Goal: Transaction & Acquisition: Obtain resource

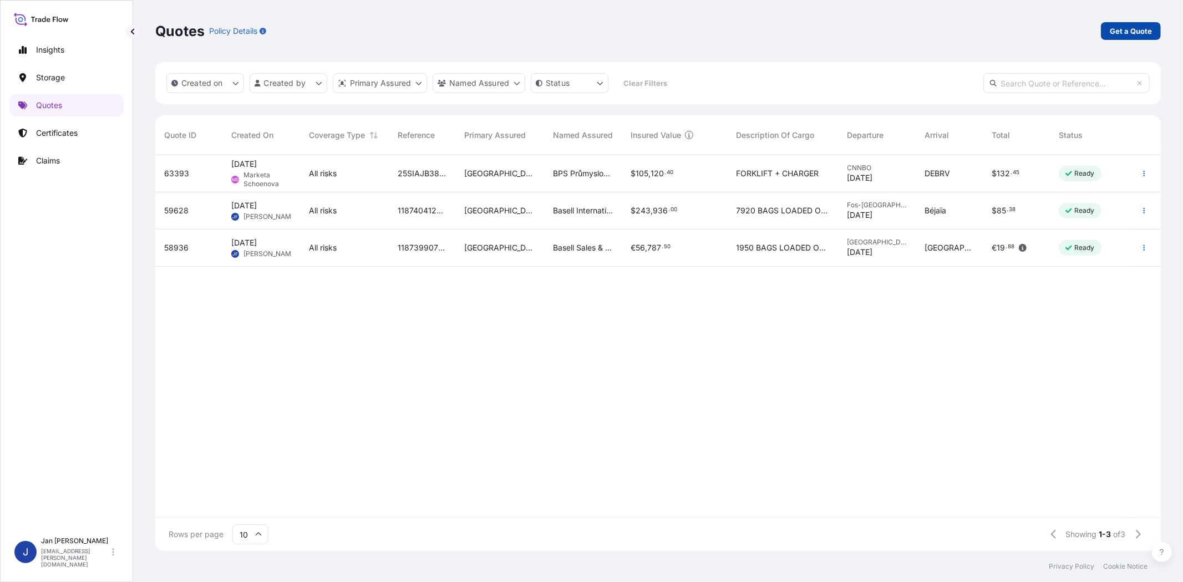
scroll to position [393, 996]
click at [1131, 32] on p "Get a Quote" at bounding box center [1131, 31] width 42 height 11
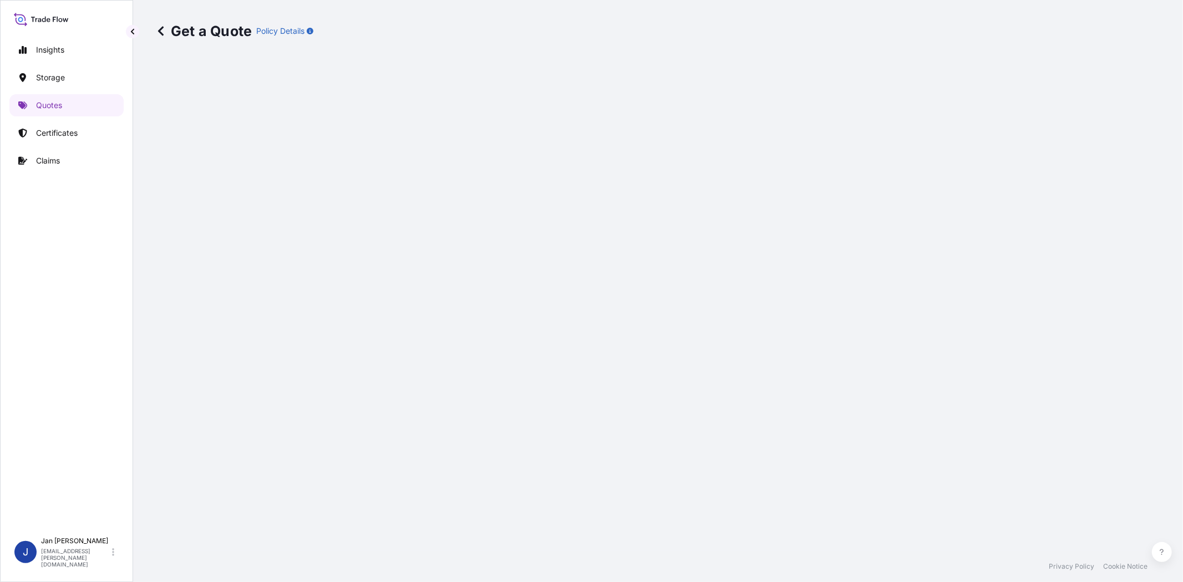
select select "Water"
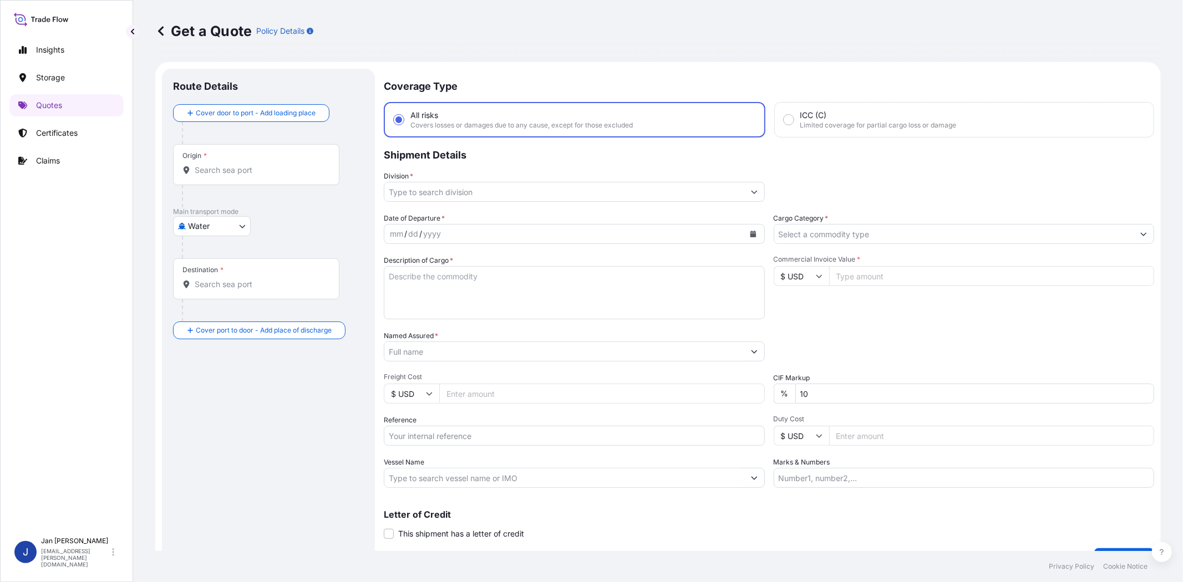
scroll to position [18, 0]
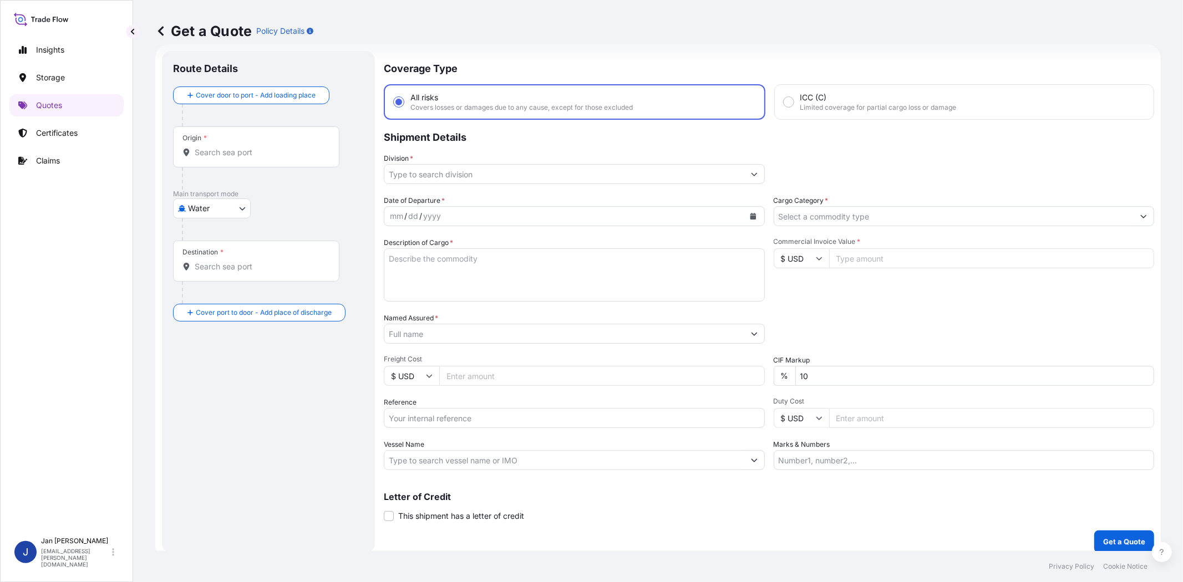
drag, startPoint x: 804, startPoint y: 256, endPoint x: 803, endPoint y: 272, distance: 16.7
click at [803, 255] on input "$ USD" at bounding box center [801, 258] width 55 height 20
click at [801, 280] on div "€ EUR" at bounding box center [796, 287] width 47 height 21
type input "€ EUR"
click at [888, 261] on input "Commercial Invoice Value *" at bounding box center [992, 258] width 326 height 20
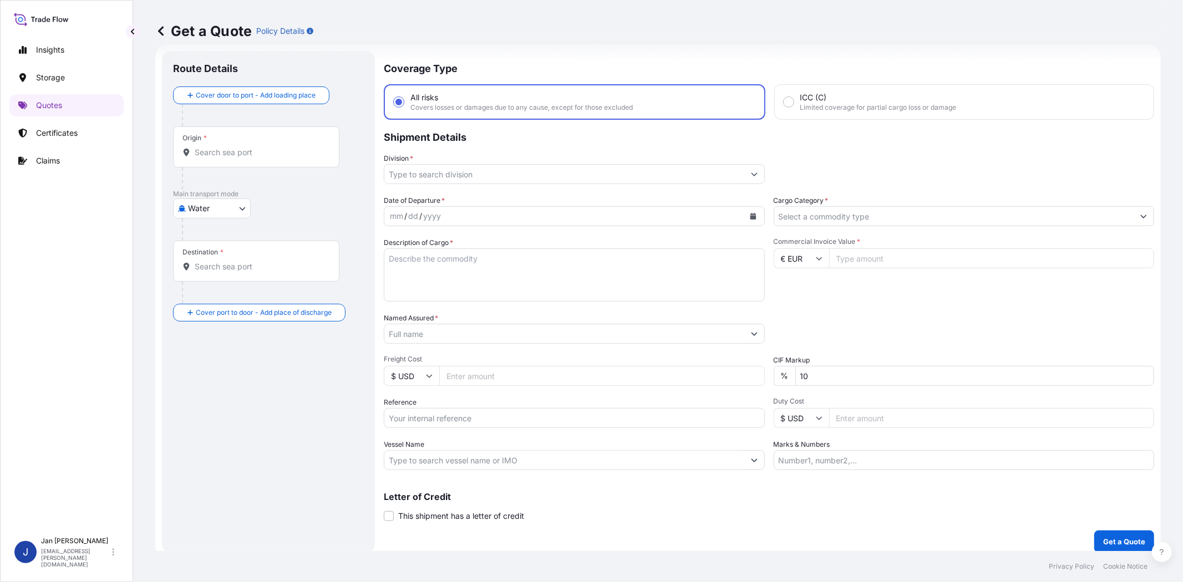
paste input "76117.26"
type input "76117.26"
click at [890, 216] on input "Cargo Category *" at bounding box center [954, 216] width 360 height 20
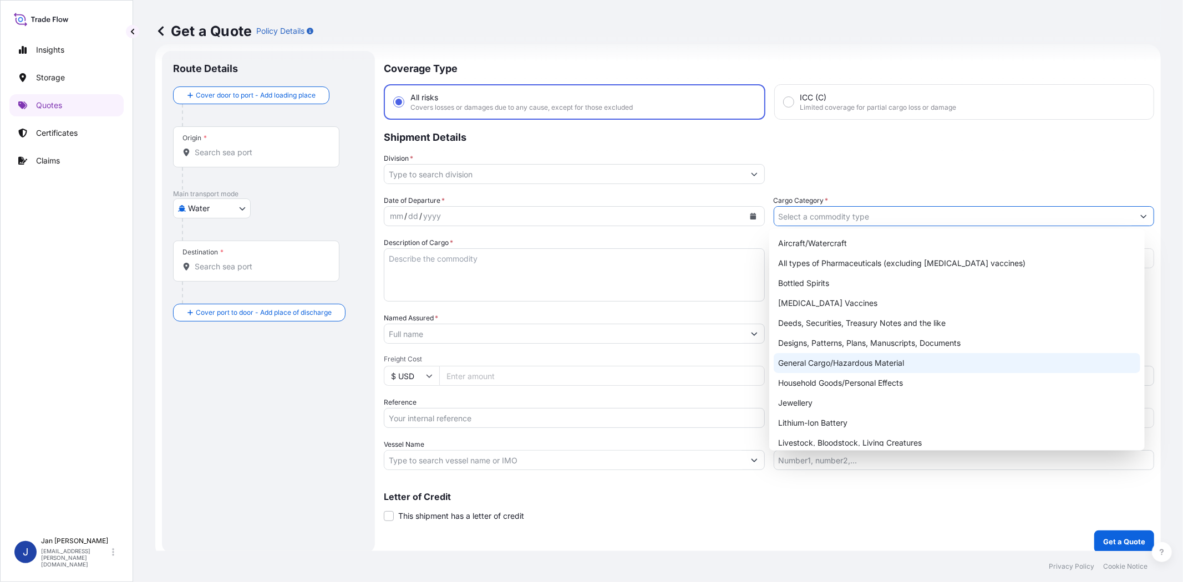
click at [875, 368] on div "General Cargo/Hazardous Material" at bounding box center [957, 363] width 366 height 20
type input "General Cargo/Hazardous Material"
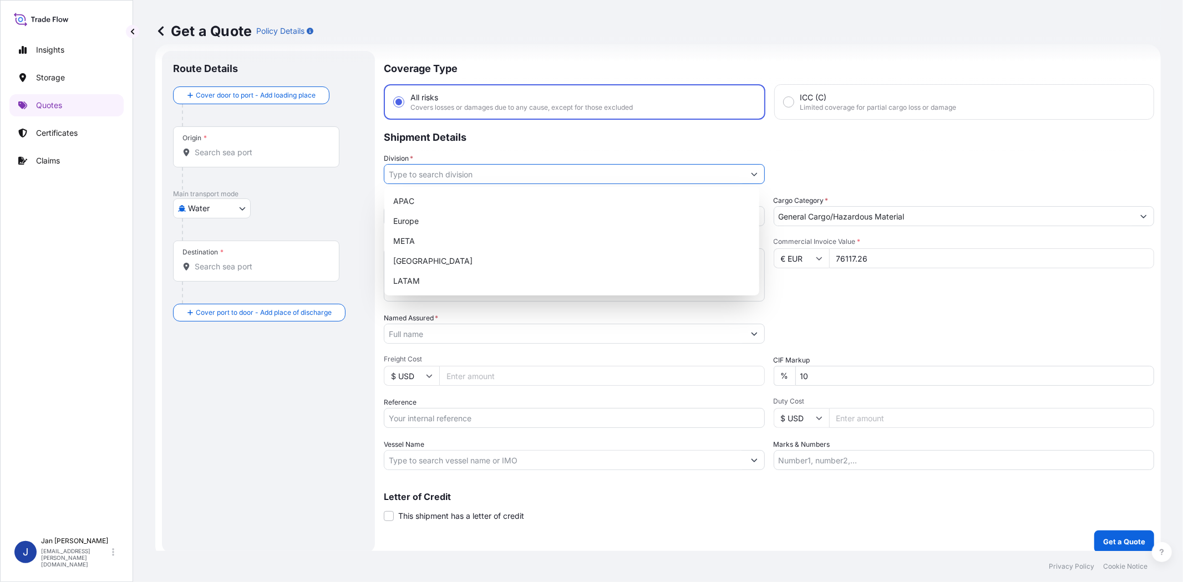
click at [580, 174] on input "Division *" at bounding box center [564, 174] width 360 height 20
click at [546, 227] on div "Europe" at bounding box center [572, 221] width 366 height 20
type input "Europe"
drag, startPoint x: 810, startPoint y: 148, endPoint x: 800, endPoint y: 148, distance: 9.4
click at [808, 148] on p "Shipment Details" at bounding box center [769, 136] width 770 height 33
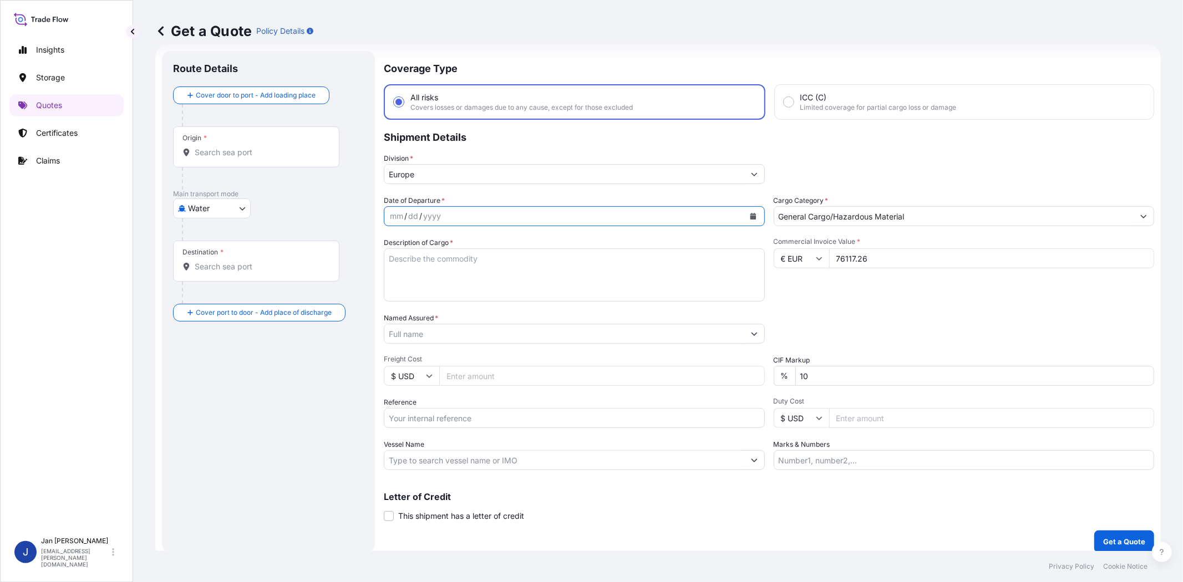
click at [753, 211] on button "Calendar" at bounding box center [753, 216] width 18 height 18
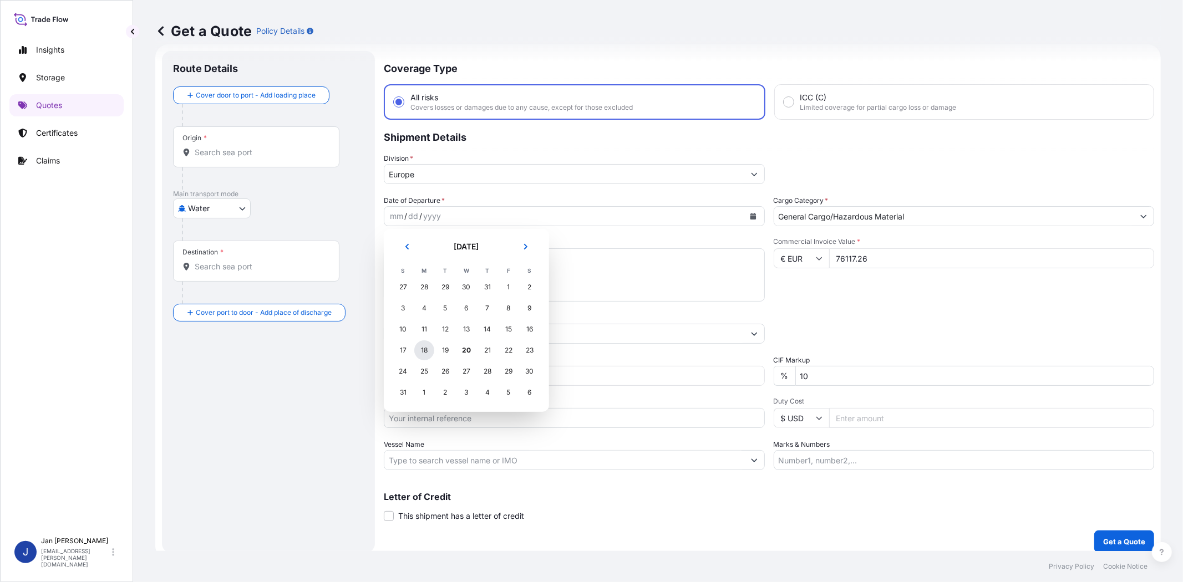
click at [429, 344] on div "18" at bounding box center [424, 351] width 20 height 20
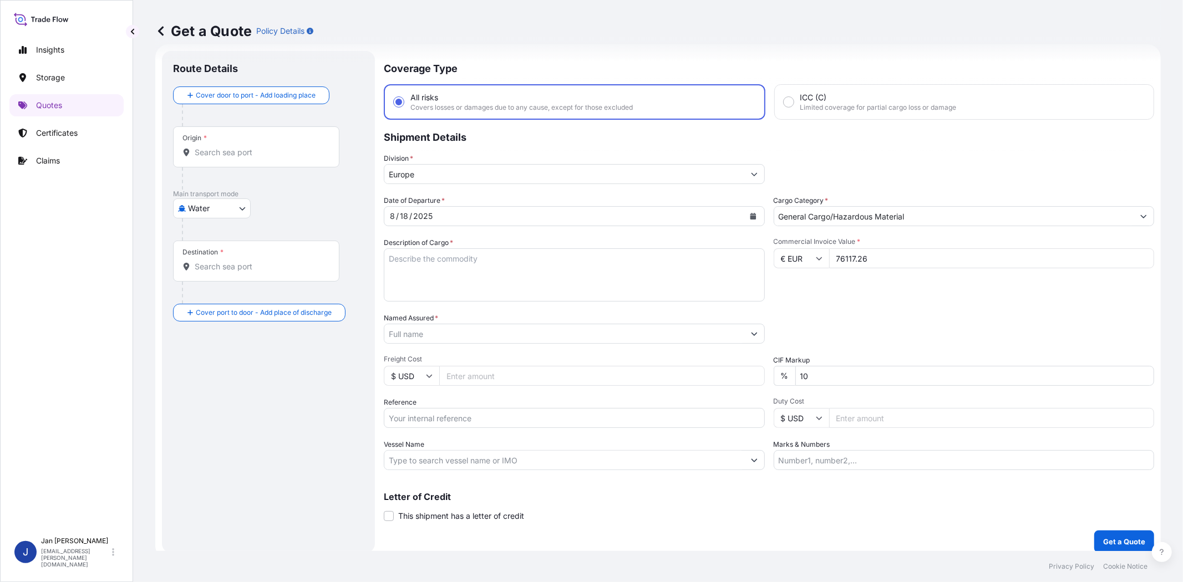
click at [869, 298] on div "Commercial Invoice Value * € EUR 76117.26" at bounding box center [964, 269] width 381 height 64
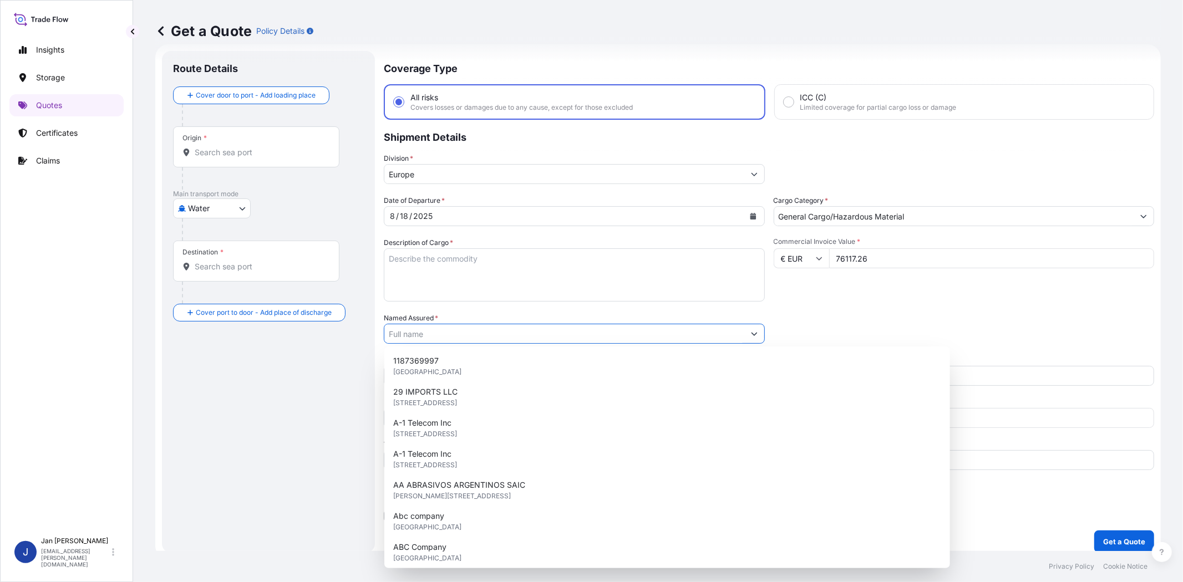
click at [527, 324] on input "Named Assured *" at bounding box center [564, 334] width 360 height 20
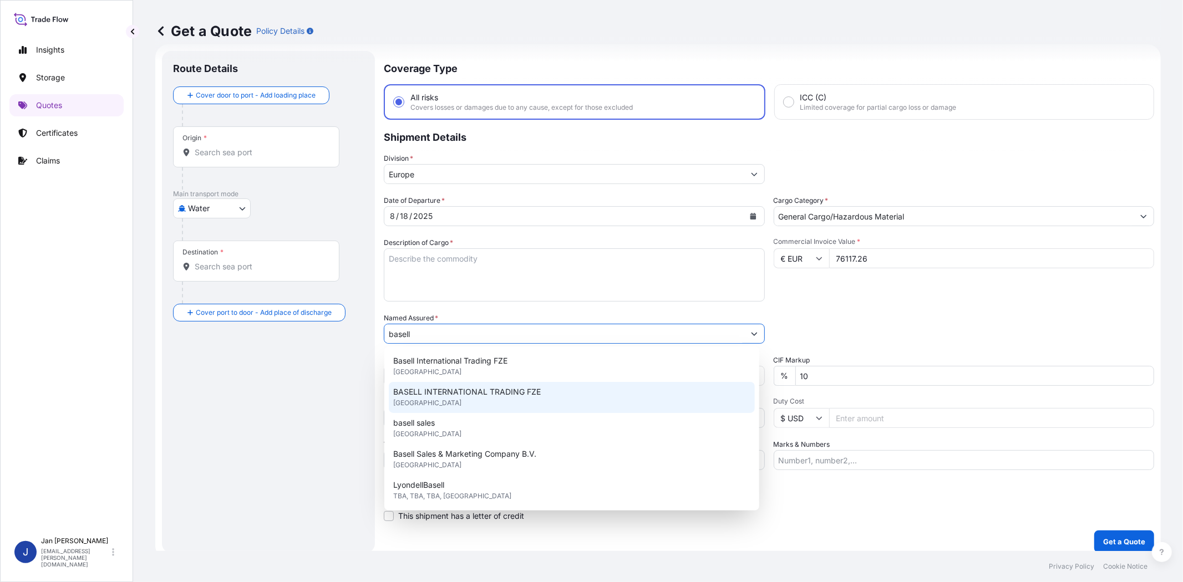
click at [532, 395] on span "BASELL INTERNATIONAL TRADING FZE" at bounding box center [467, 392] width 148 height 11
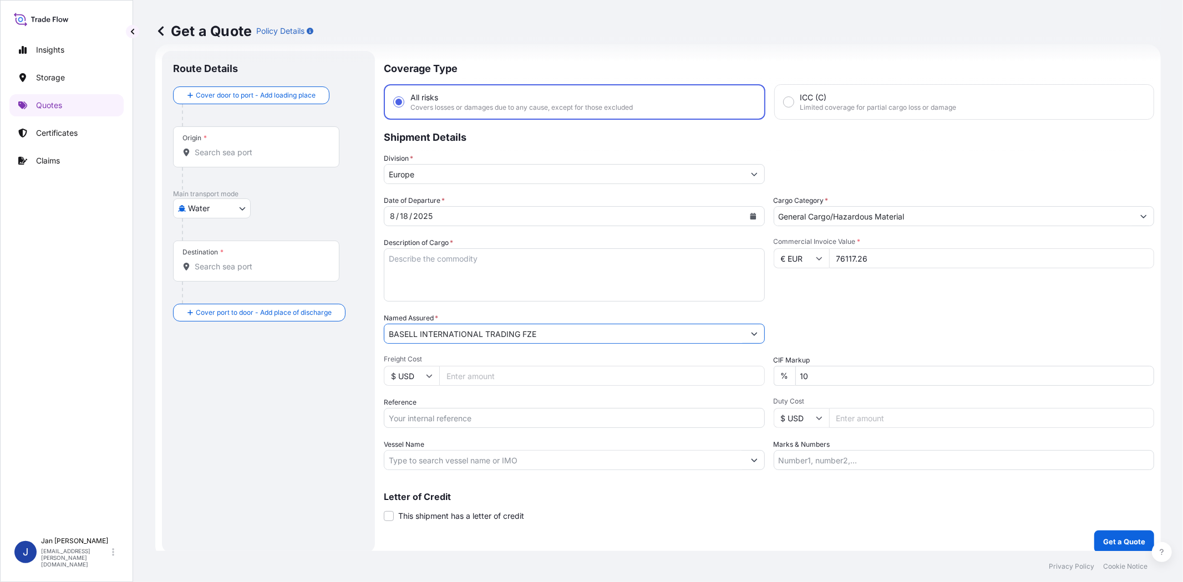
type input "BASELL INTERNATIONAL TRADING FZE"
click at [829, 324] on div "Packing Category Type to search a container mode Please select a primary mode o…" at bounding box center [964, 328] width 381 height 31
click at [531, 457] on input "Vessel Name" at bounding box center [564, 460] width 360 height 20
paste input "CMA CGM KHAO SOK"
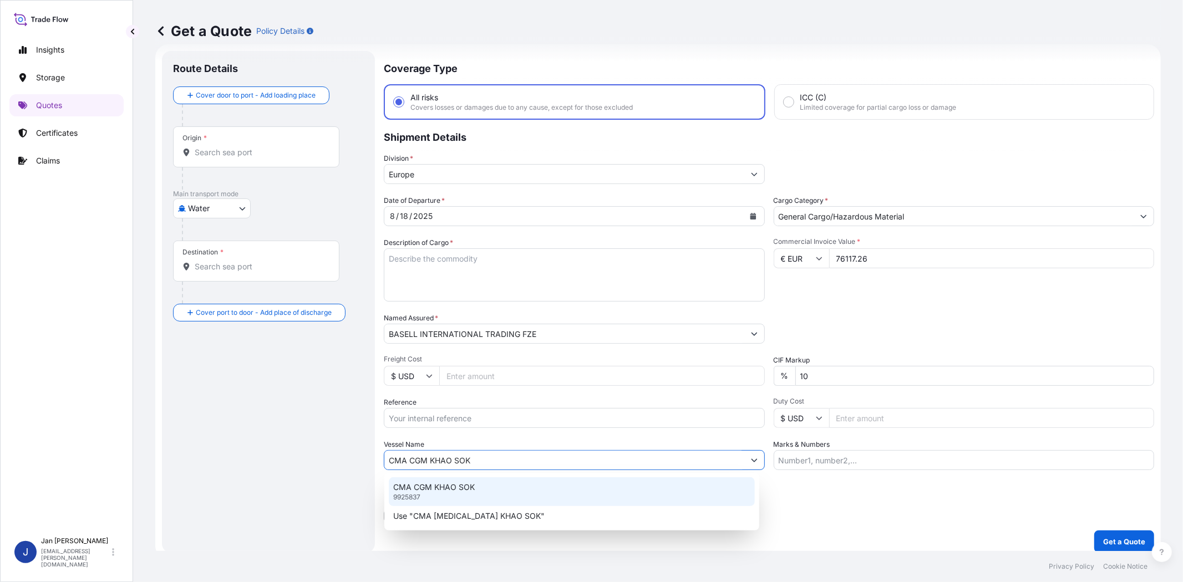
click at [505, 485] on div "CMA [MEDICAL_DATA] KHAO SOK 9925837" at bounding box center [572, 492] width 366 height 29
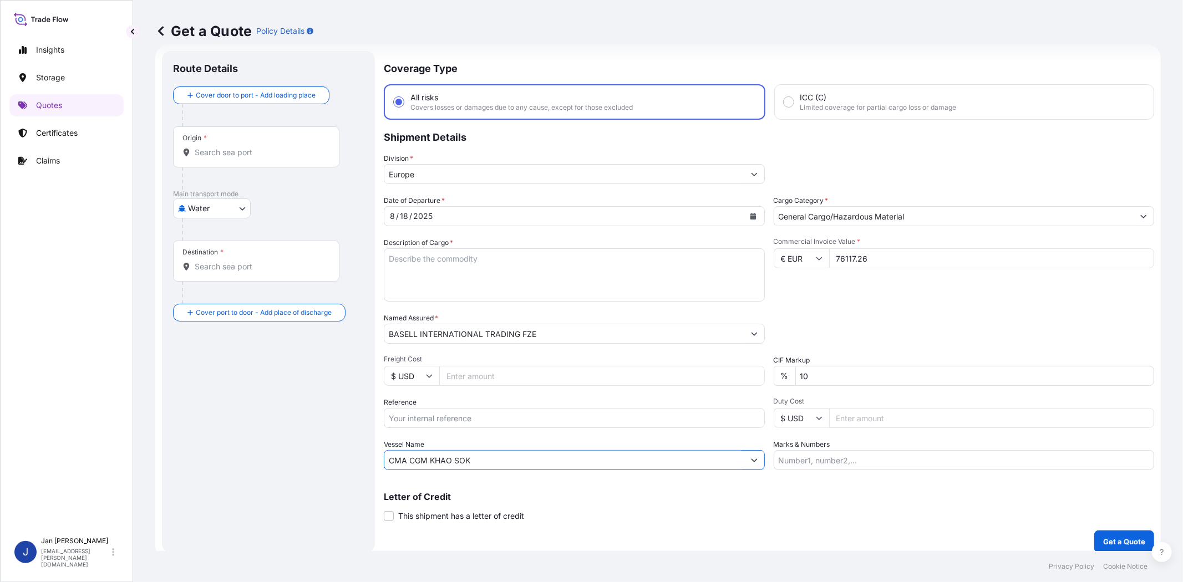
type input "CMA CGM KHAO SOK"
click at [264, 153] on input "Origin *" at bounding box center [260, 152] width 131 height 11
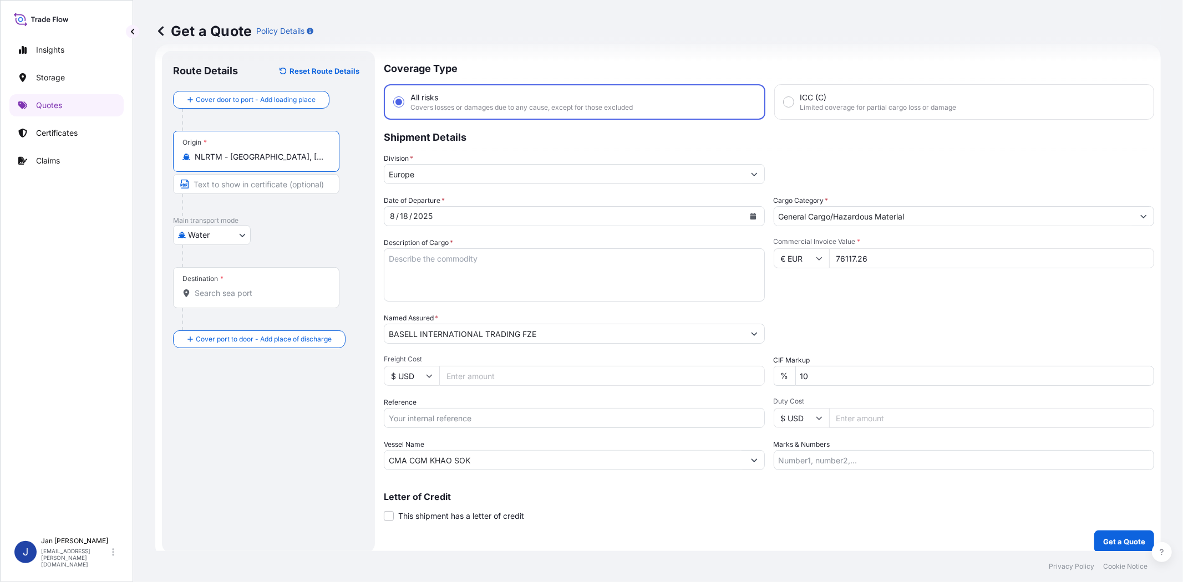
type input "NLRTM - [GEOGRAPHIC_DATA], [GEOGRAPHIC_DATA]"
click at [269, 293] on input "Destination *" at bounding box center [260, 293] width 131 height 11
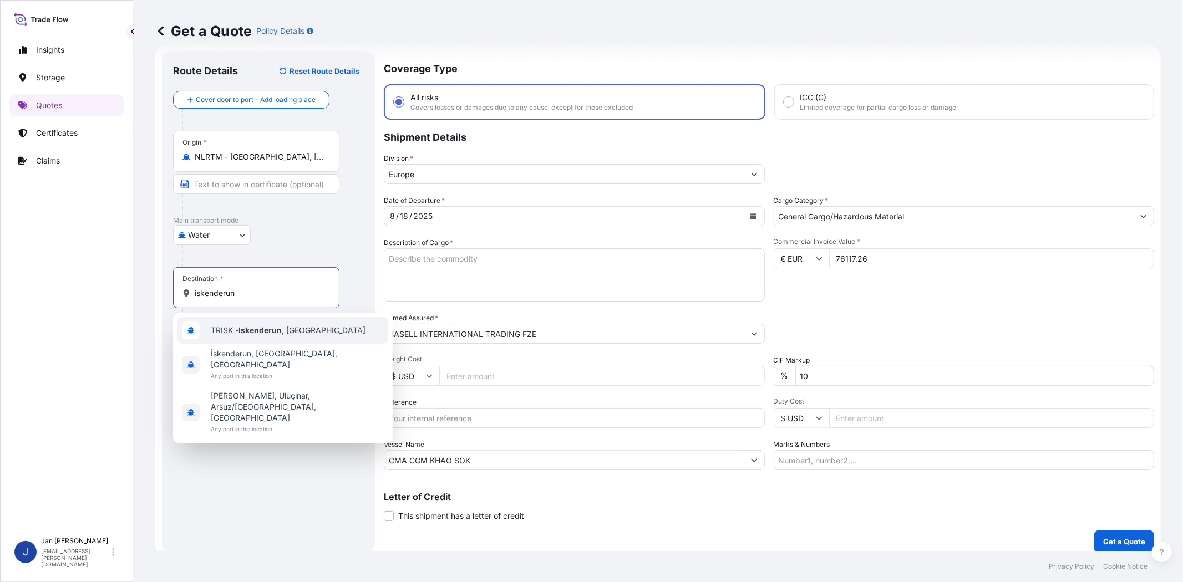
click at [287, 322] on div "TRISK - Iskenderun , [GEOGRAPHIC_DATA]" at bounding box center [282, 330] width 211 height 27
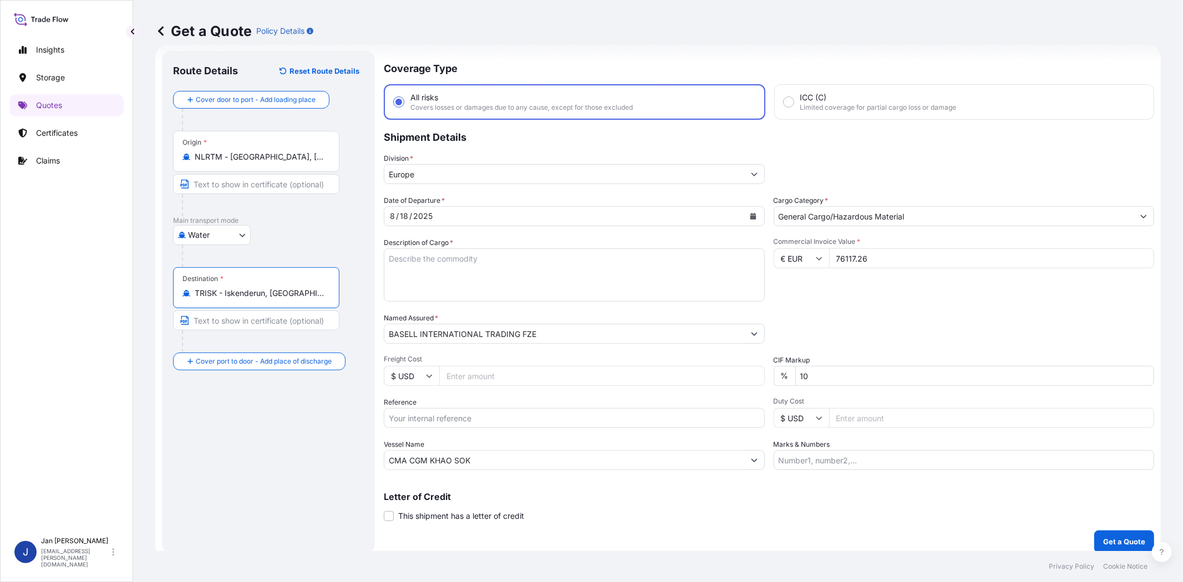
type input "TRISK - Iskenderun, [GEOGRAPHIC_DATA]"
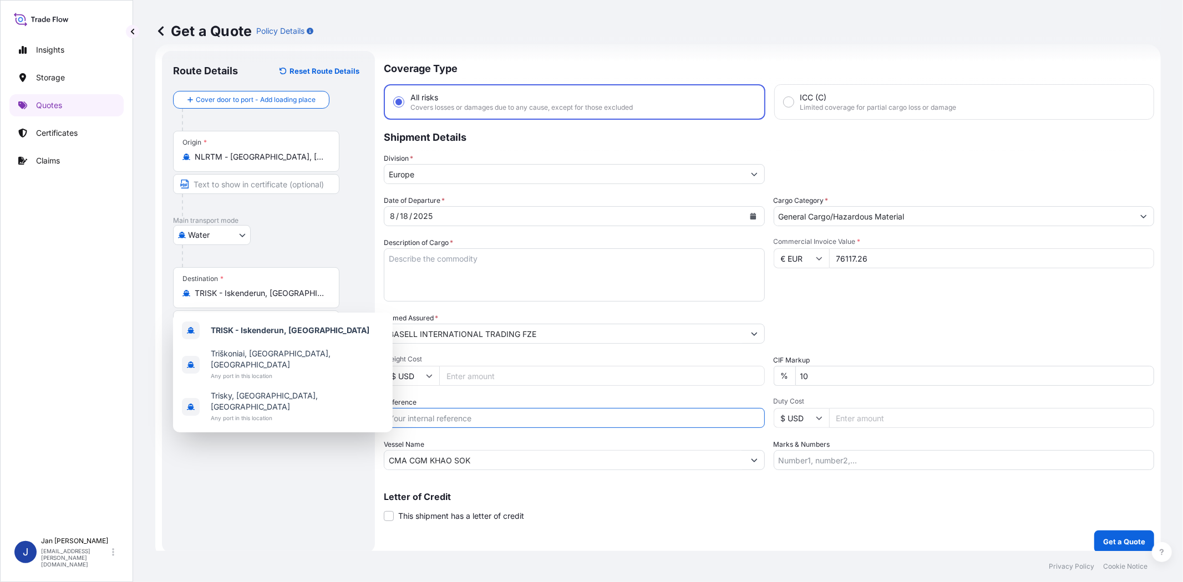
click at [503, 412] on input "Reference" at bounding box center [574, 418] width 381 height 20
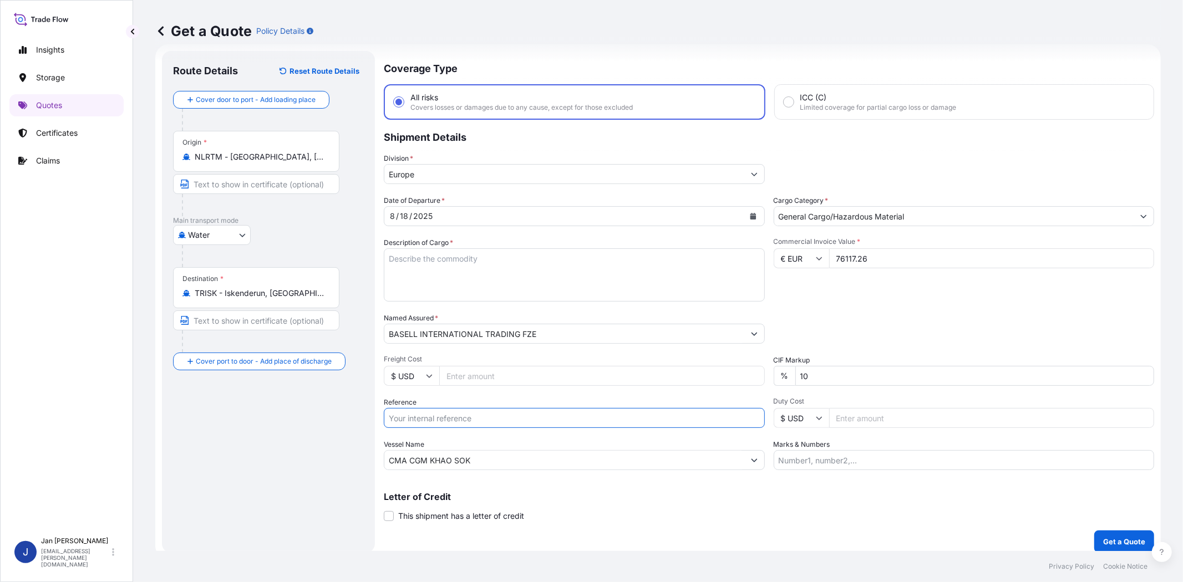
paste input "1187419664 // 5013191199 5013191559 304237720"
type input "1187419664 // 5013191199 5013191559 304237720"
click at [883, 325] on div "Packing Category Type to search a container mode Please select a primary mode o…" at bounding box center [964, 328] width 381 height 31
click at [917, 290] on div "Commercial Invoice Value * € EUR 76117.26" at bounding box center [964, 269] width 381 height 64
click at [514, 268] on textarea "Description of Cargo *" at bounding box center [574, 274] width 381 height 53
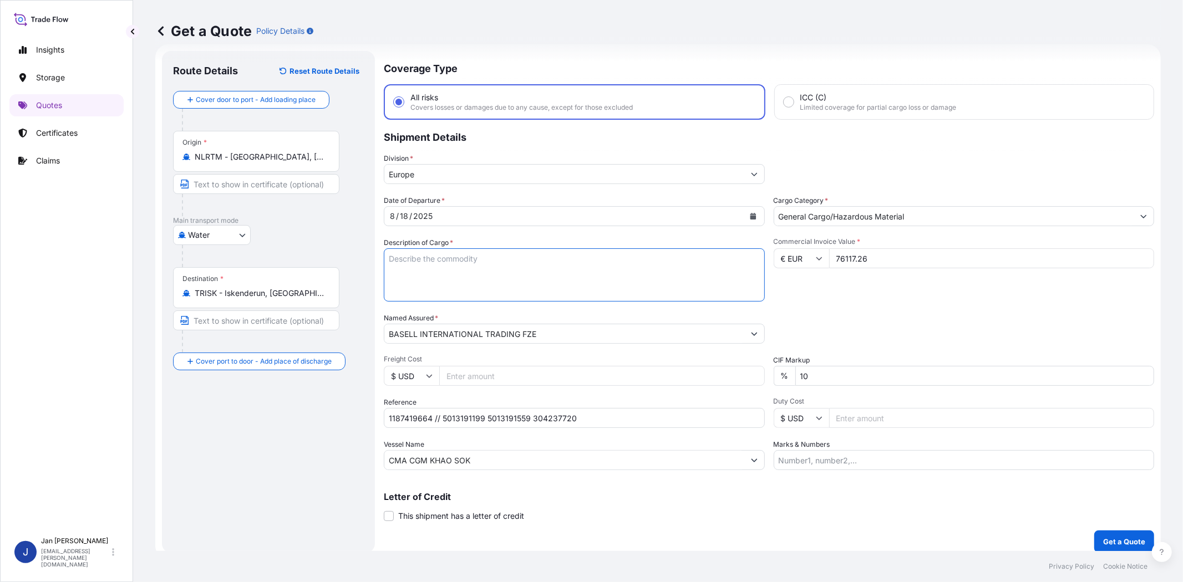
paste textarea "BAGS LOADED ONTO 36 PALLETS LOADED INTO 2 40' HIGH CUBE CONTAINER ADSYL 5 C 37 …"
click at [392, 256] on textarea "BAGS LOADED ONTO 36 PALLETS LOADED INTO 2 40' HIGH CUBE CONTAINER ADSYL 5 C 37 …" at bounding box center [574, 274] width 381 height 53
click at [388, 255] on textarea "BAGS LOADED ONTO 36 PALLETS LOADED INTO 2 40' HIGH CUBE CONTAINER ADSYL 5 C 37 …" at bounding box center [574, 274] width 381 height 53
type textarea "1980 BAGS LOADED ONTO 36 PALLETS LOADED INTO 2 40' HIGH CUBE CONTAINER ADSYL 5 …"
click at [858, 293] on div "Commercial Invoice Value * € EUR 76117.26" at bounding box center [964, 269] width 381 height 64
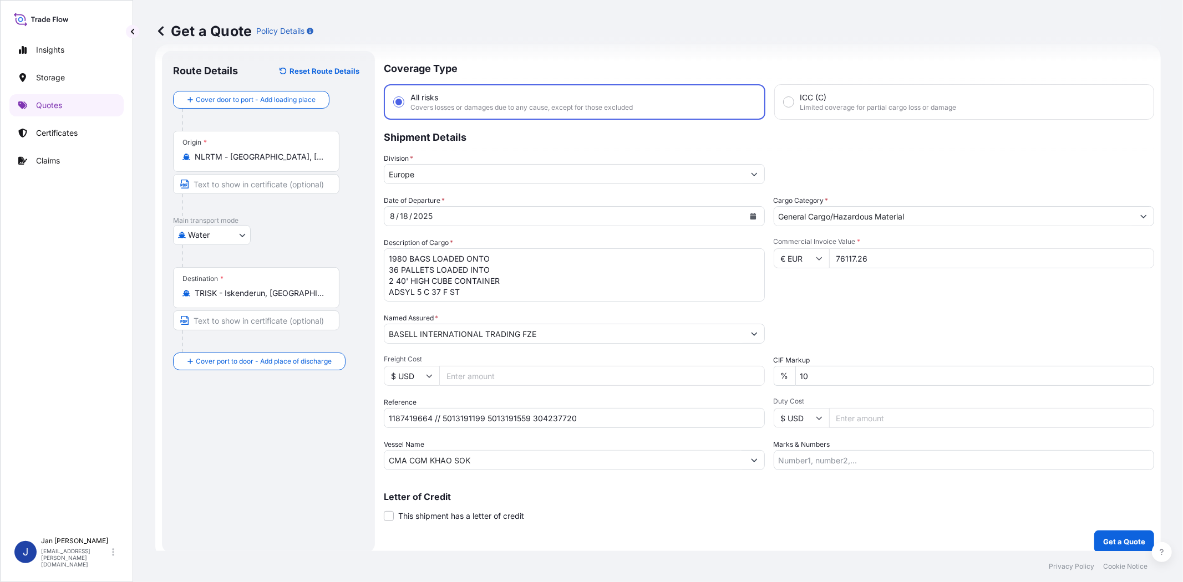
click at [883, 461] on input "Marks & Numbers" at bounding box center [964, 460] width 381 height 20
paste input "SUPER FILM / [GEOGRAPHIC_DATA]"
type input "SUPER FILM / [GEOGRAPHIC_DATA]"
click at [821, 516] on div "Letter of Credit This shipment has a letter of credit Letter of credit * Letter…" at bounding box center [769, 507] width 770 height 29
click at [1113, 536] on p "Get a Quote" at bounding box center [1124, 541] width 42 height 11
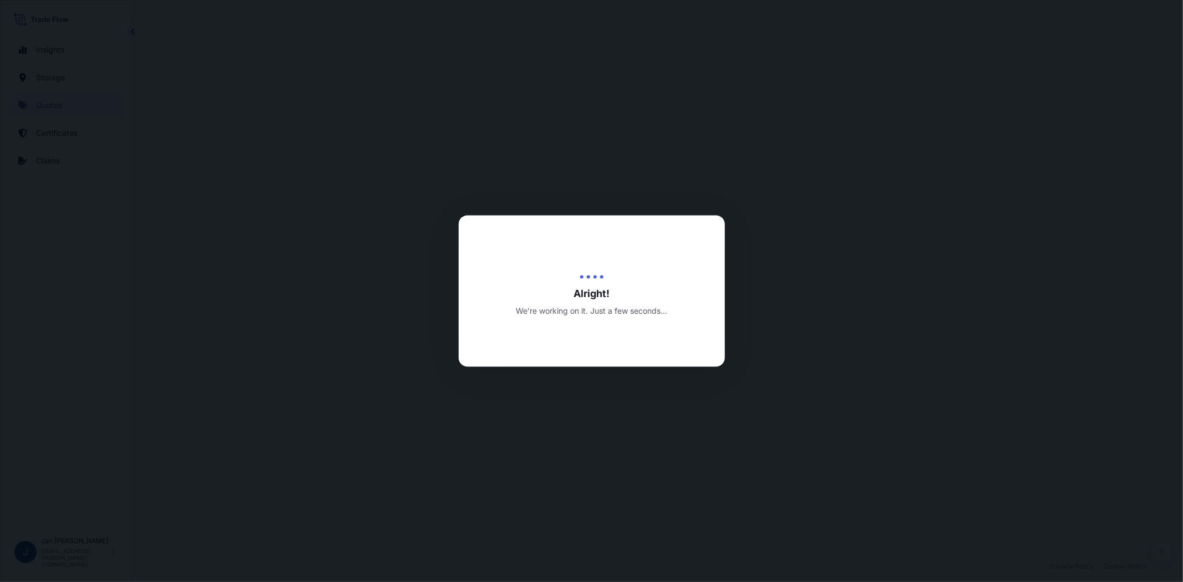
select select "Water"
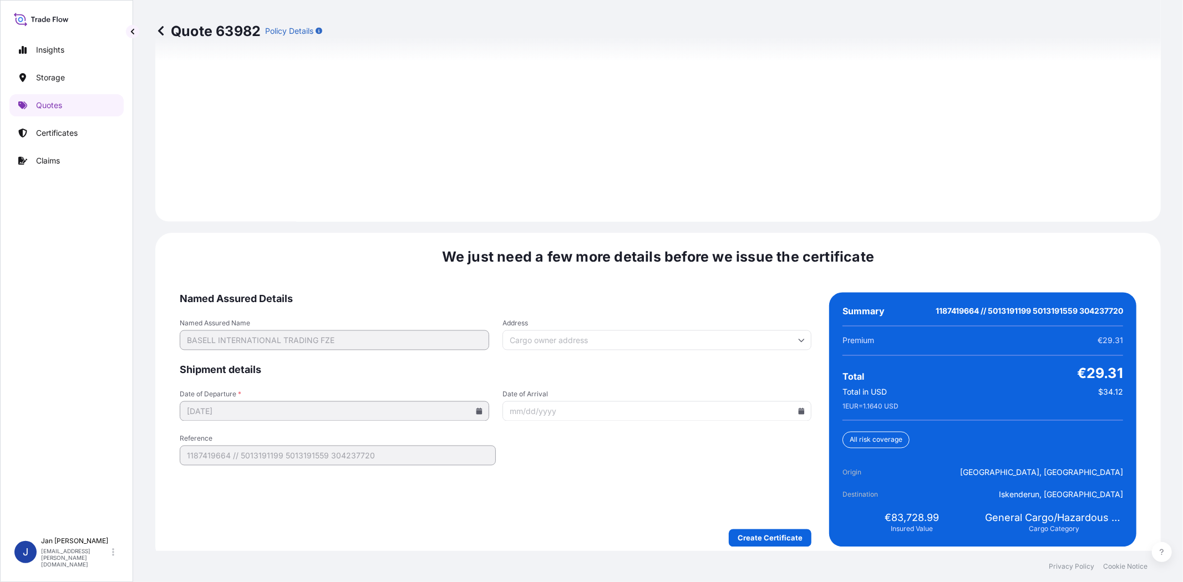
scroll to position [1531, 0]
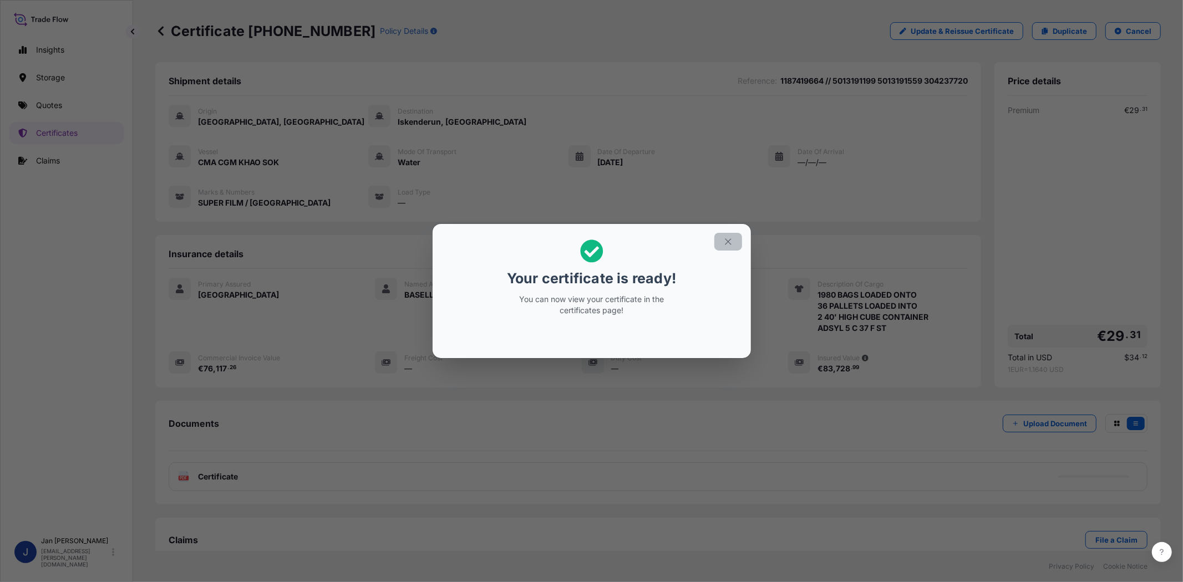
click at [724, 246] on icon "button" at bounding box center [728, 242] width 10 height 10
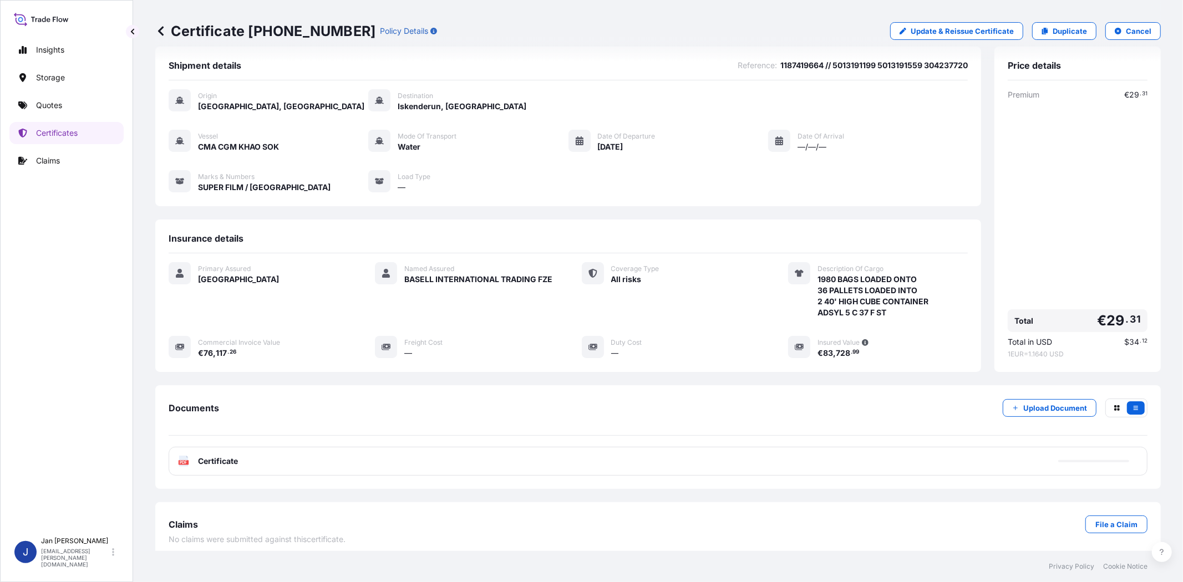
scroll to position [24, 0]
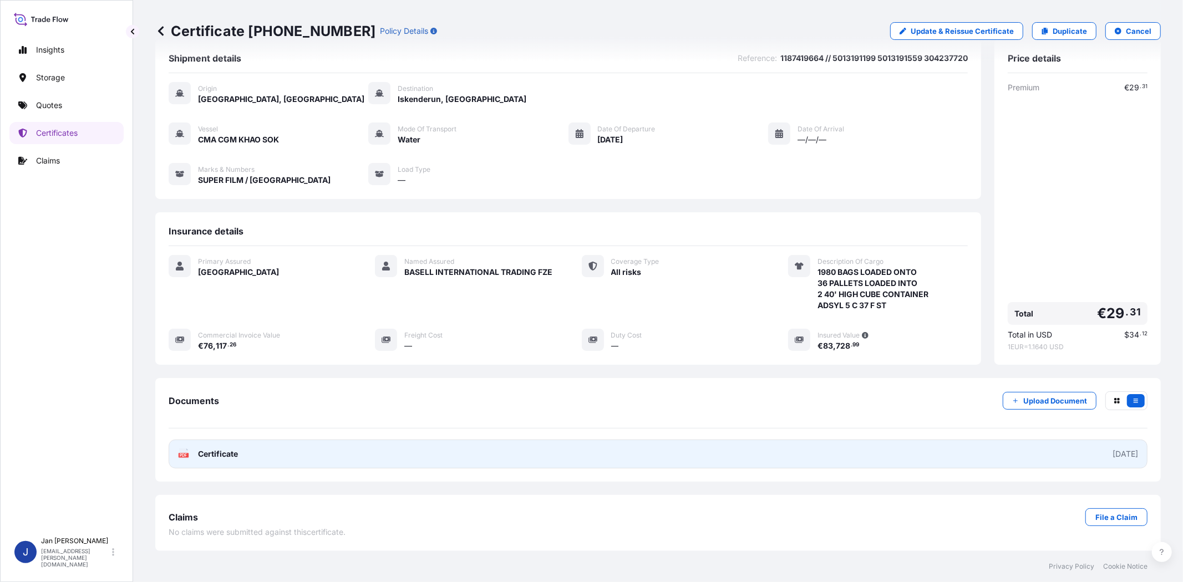
click at [179, 456] on rect at bounding box center [184, 455] width 10 height 4
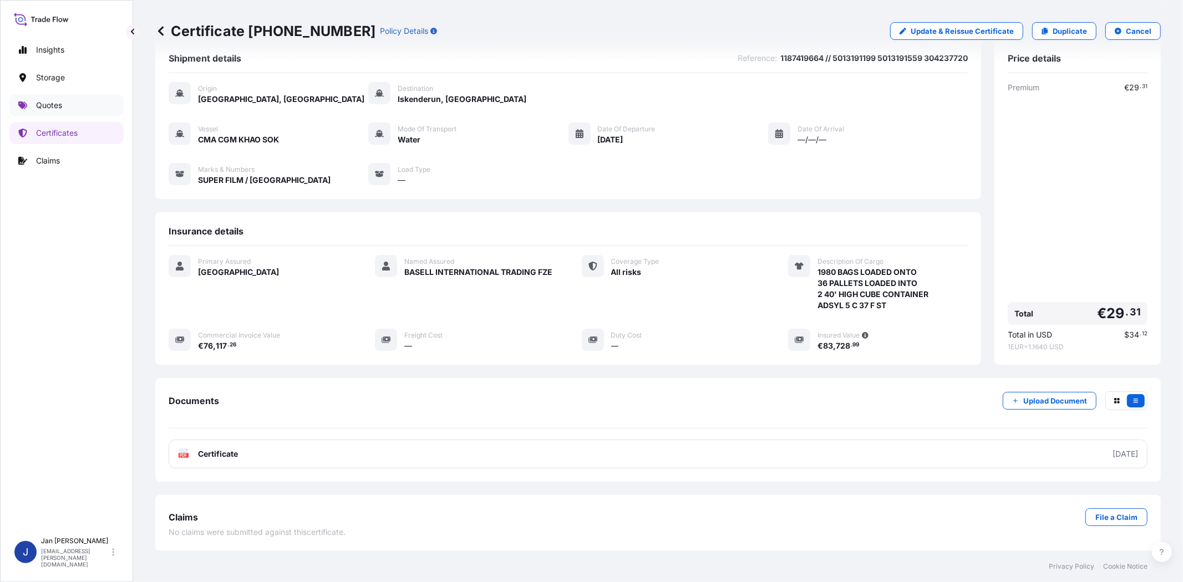
click at [50, 101] on p "Quotes" at bounding box center [49, 105] width 26 height 11
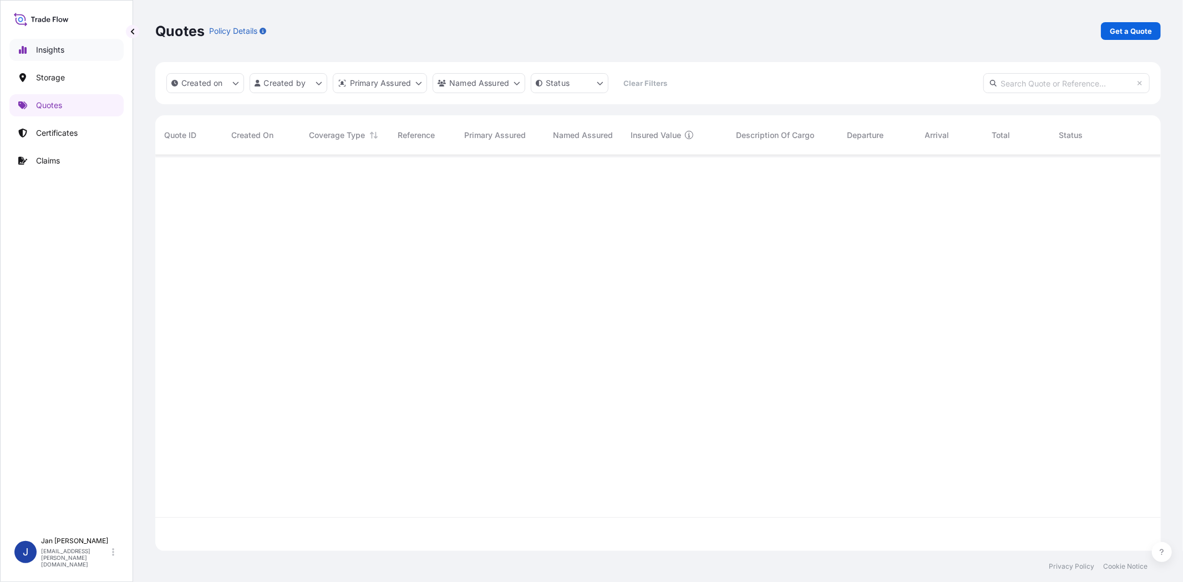
scroll to position [393, 996]
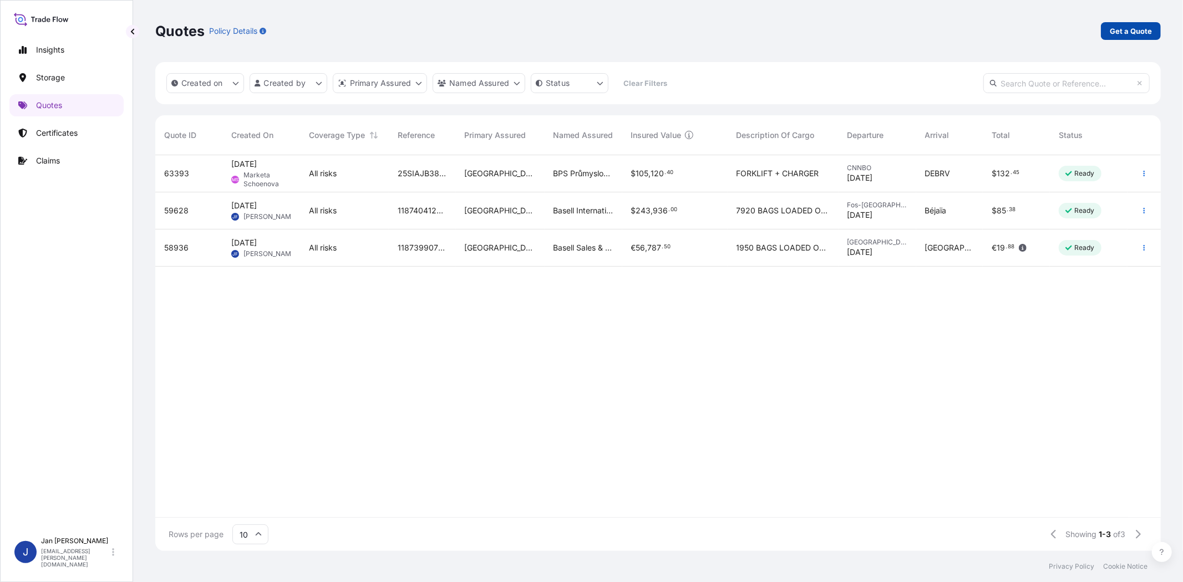
click at [1133, 31] on p "Get a Quote" at bounding box center [1131, 31] width 42 height 11
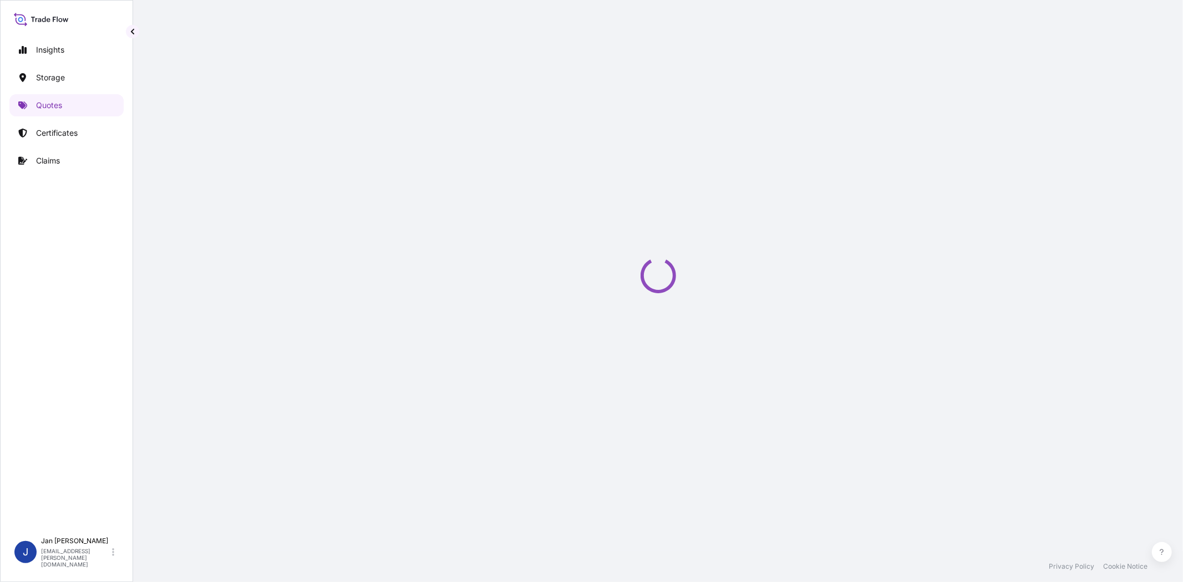
select select "Water"
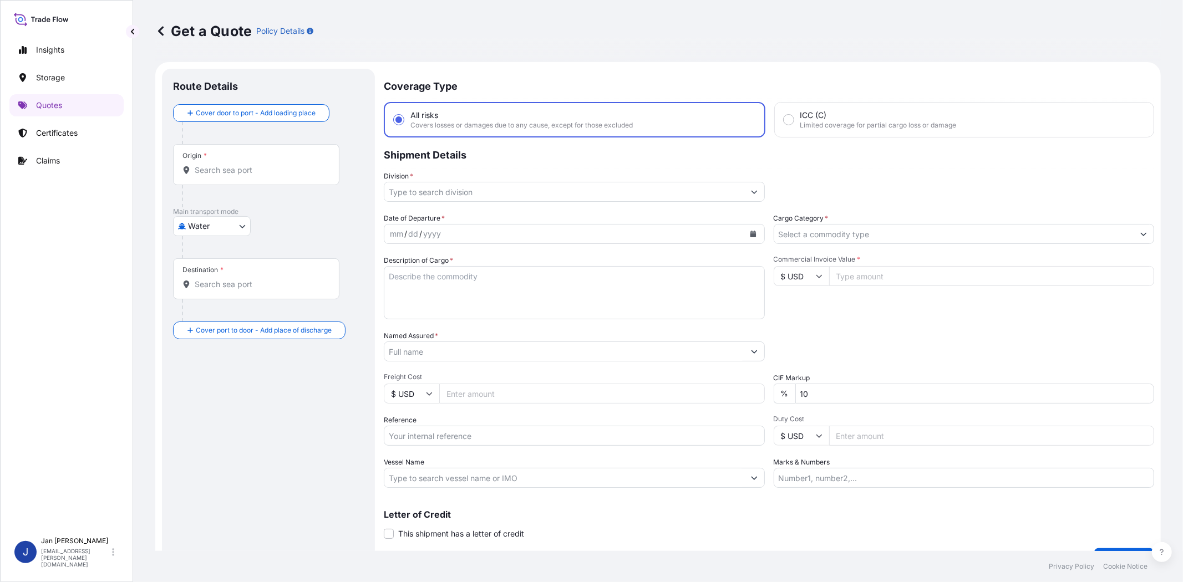
scroll to position [18, 0]
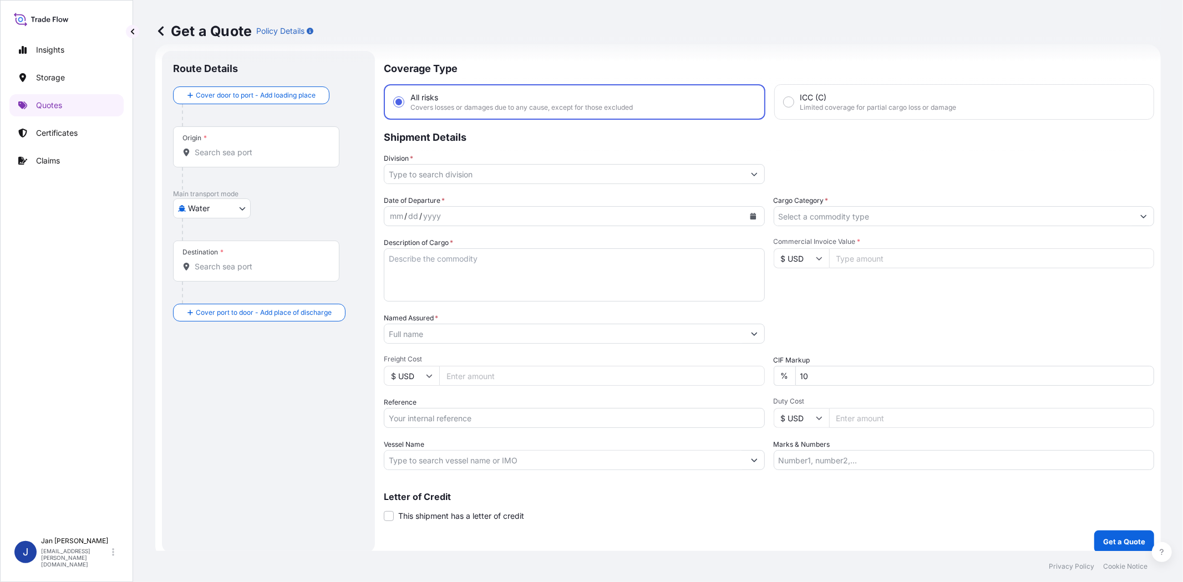
click at [841, 259] on input "Commercial Invoice Value *" at bounding box center [992, 258] width 326 height 20
paste input "27518.84"
type input "27518.84"
click at [844, 214] on input "Cargo Category *" at bounding box center [954, 216] width 360 height 20
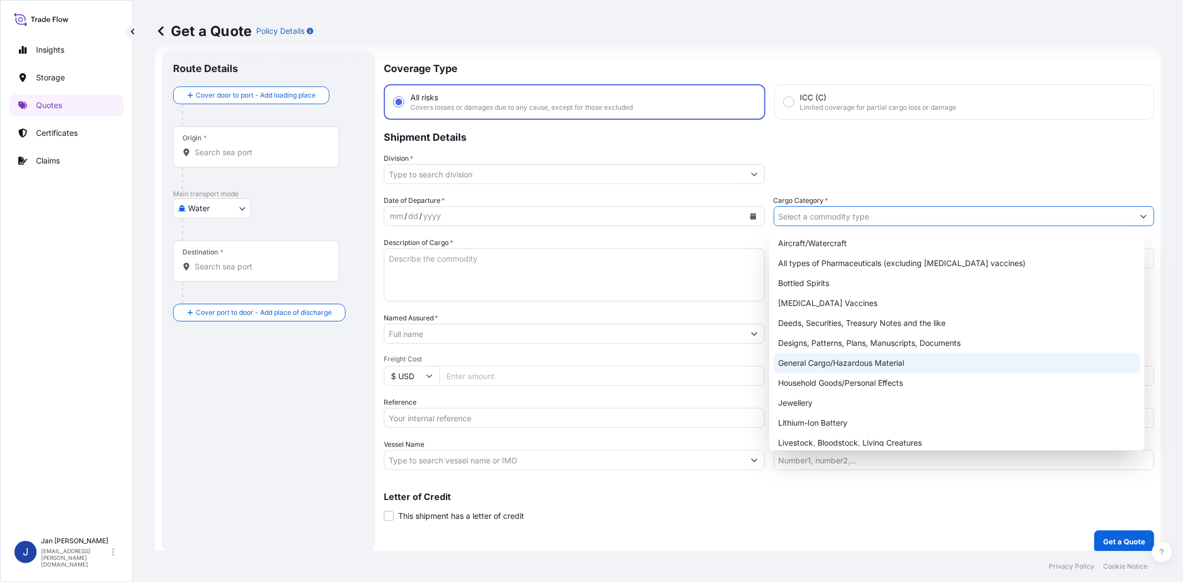
click at [829, 365] on div "General Cargo/Hazardous Material" at bounding box center [957, 363] width 366 height 20
type input "General Cargo/Hazardous Material"
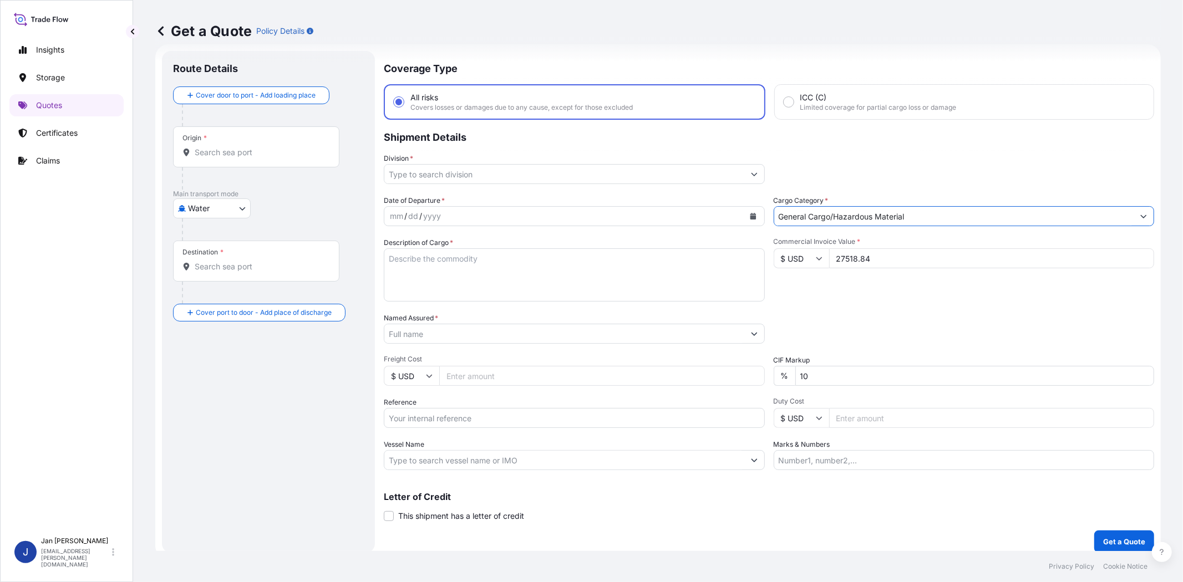
click at [622, 214] on div "mm / dd / yyyy" at bounding box center [564, 216] width 360 height 20
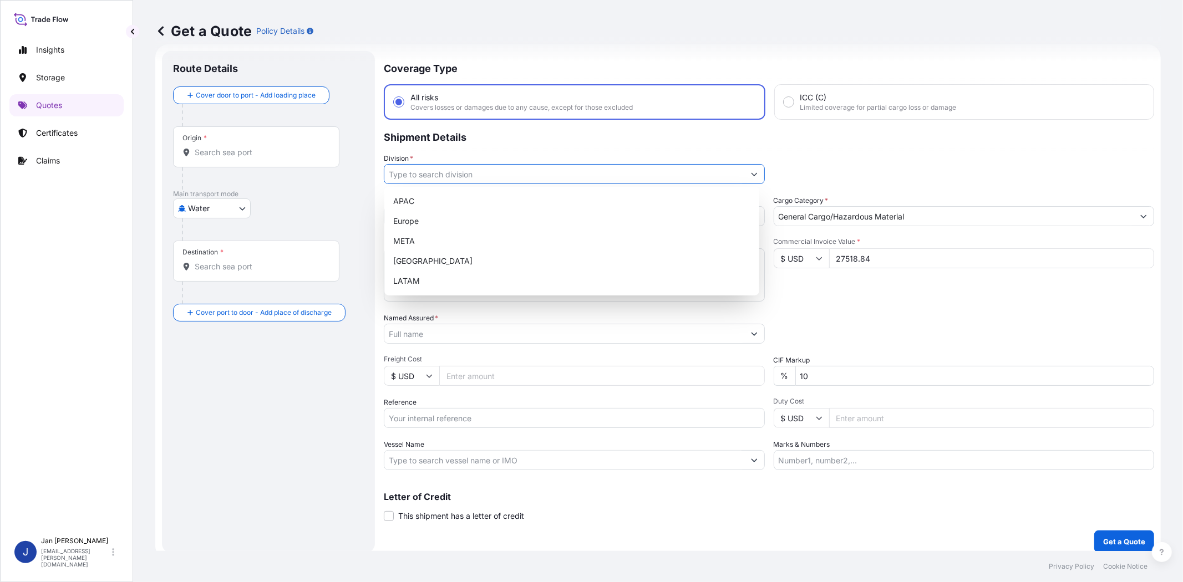
click at [567, 169] on input "Division *" at bounding box center [564, 174] width 360 height 20
click at [546, 220] on div "Europe" at bounding box center [572, 221] width 366 height 20
type input "Europe"
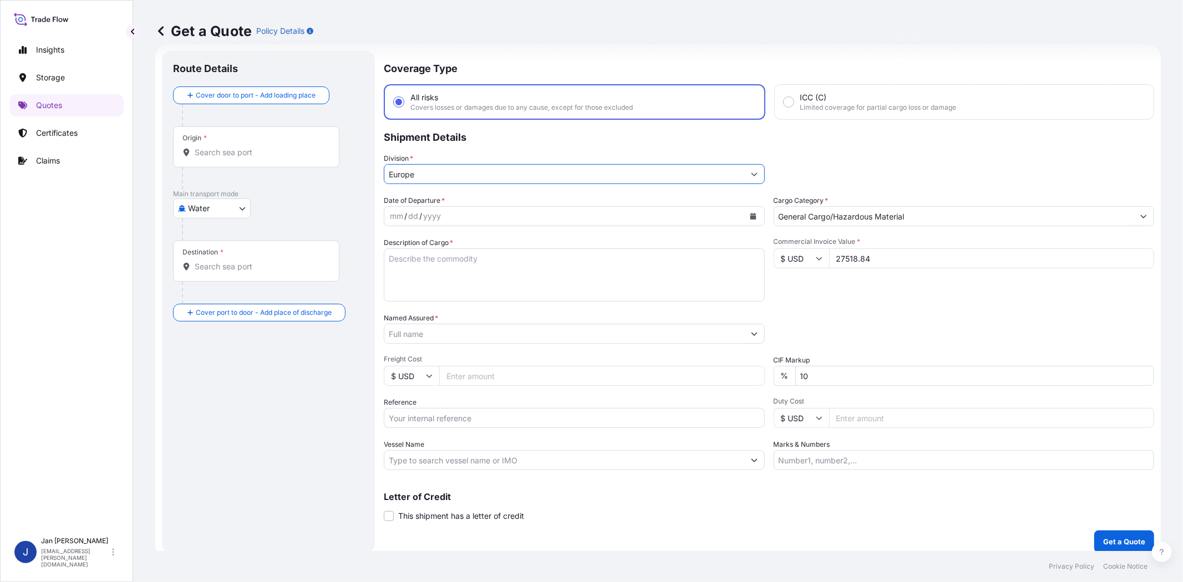
click at [524, 334] on input "Named Assured *" at bounding box center [564, 334] width 360 height 20
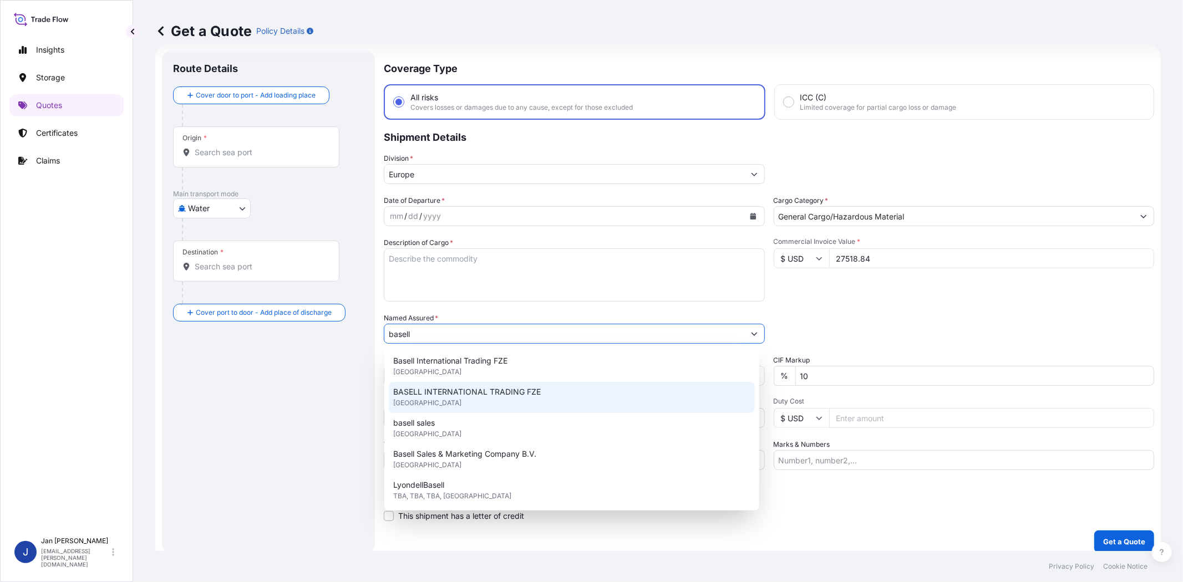
click at [514, 391] on span "BASELL INTERNATIONAL TRADING FZE" at bounding box center [467, 392] width 148 height 11
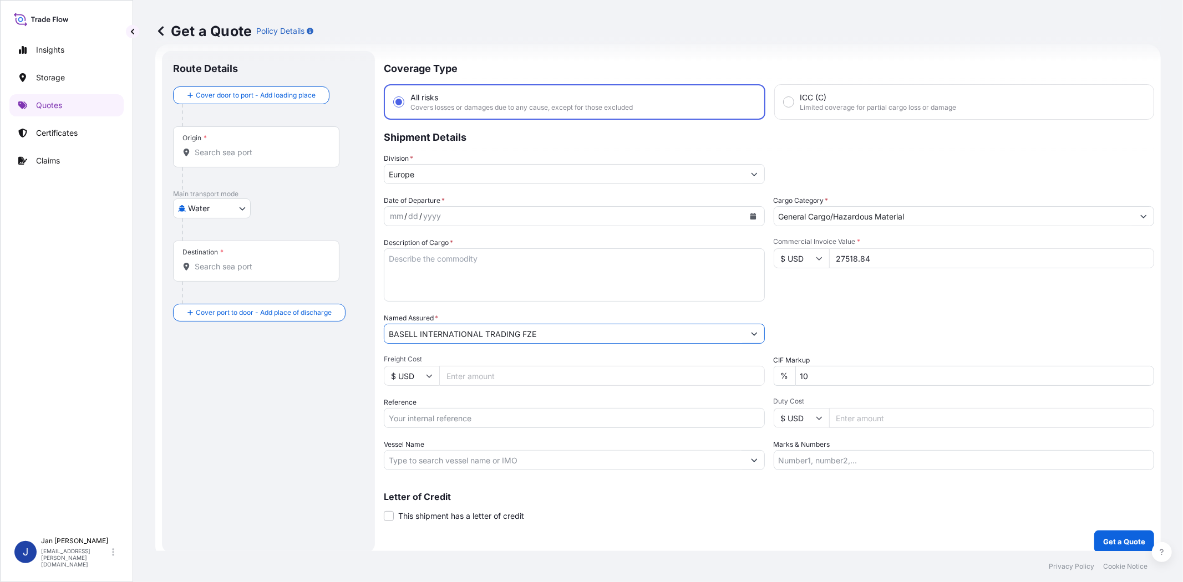
type input "BASELL INTERNATIONAL TRADING FZE"
click at [900, 291] on div "Commercial Invoice Value * $ USD 27518.84" at bounding box center [964, 269] width 381 height 64
click at [750, 213] on icon "Calendar" at bounding box center [753, 216] width 7 height 7
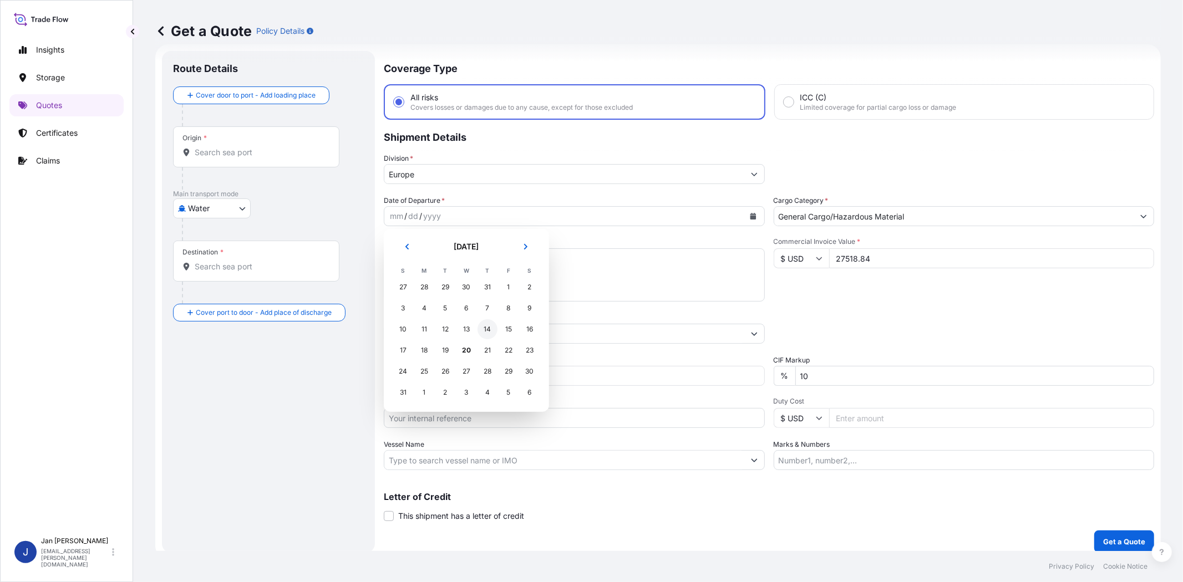
click at [490, 328] on div "14" at bounding box center [488, 329] width 20 height 20
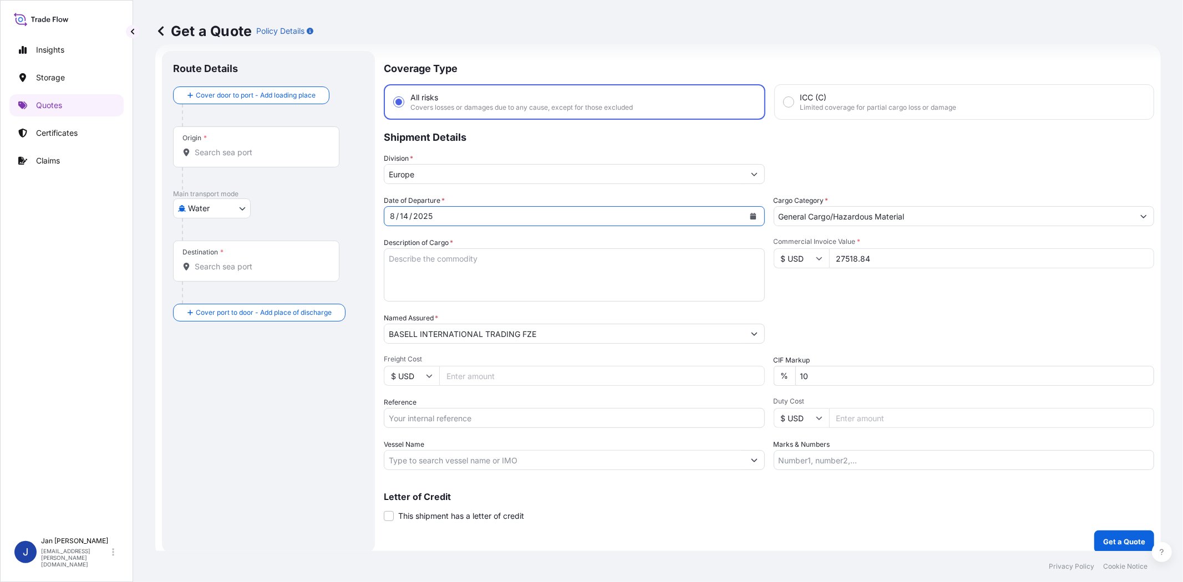
click at [866, 313] on div "Packing Category Type to search a container mode Please select a primary mode o…" at bounding box center [964, 328] width 381 height 31
click at [591, 459] on input "Vessel Name" at bounding box center [564, 460] width 360 height 20
paste input "[PERSON_NAME]"
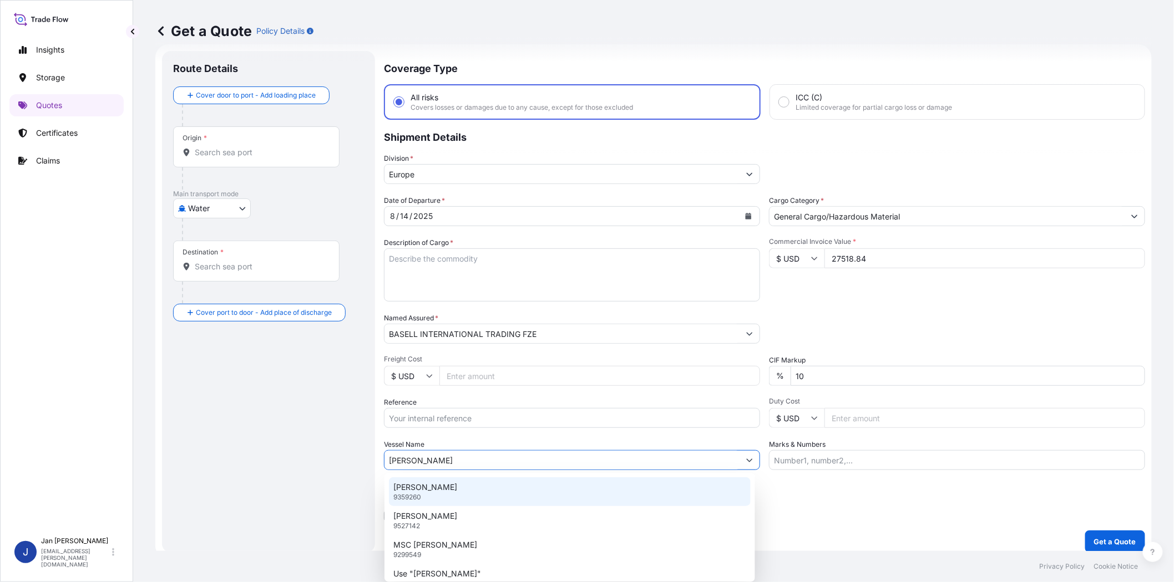
click at [461, 491] on div "[PERSON_NAME] 9359260" at bounding box center [570, 492] width 362 height 29
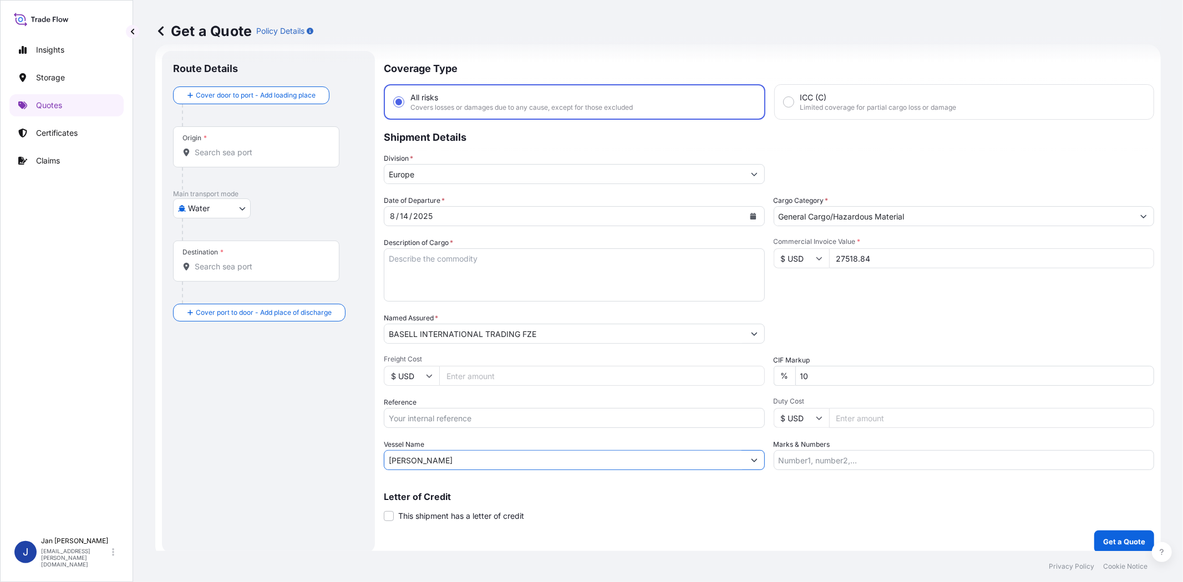
type input "[PERSON_NAME]"
click at [287, 156] on input "Origin *" at bounding box center [260, 152] width 131 height 11
type input ","
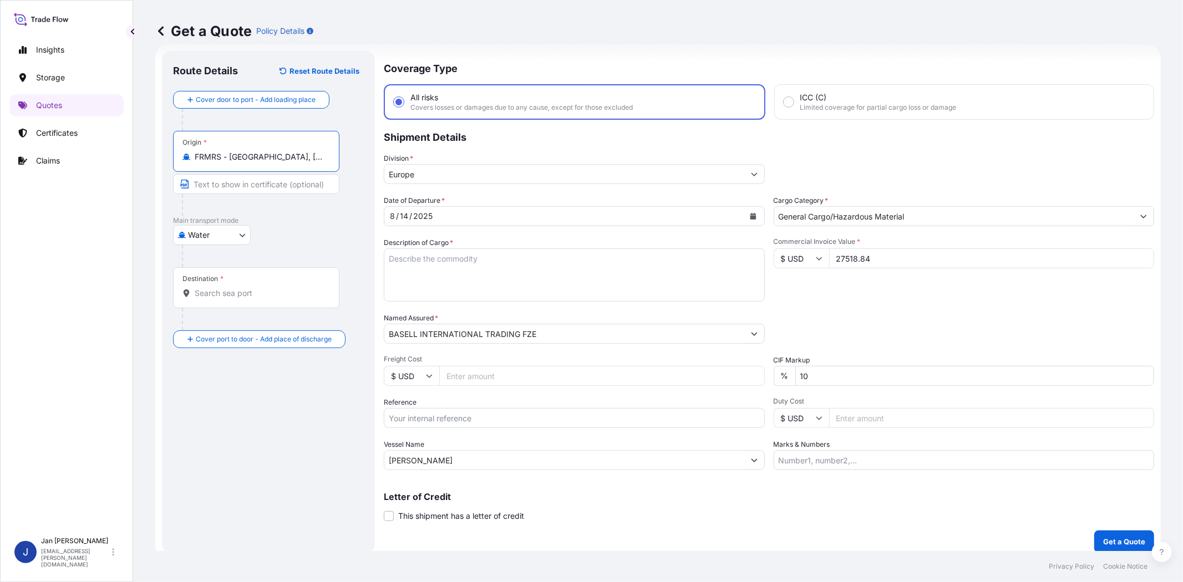
type input "FRMRS - [GEOGRAPHIC_DATA], [GEOGRAPHIC_DATA]"
click at [281, 291] on input "Destination *" at bounding box center [260, 293] width 131 height 11
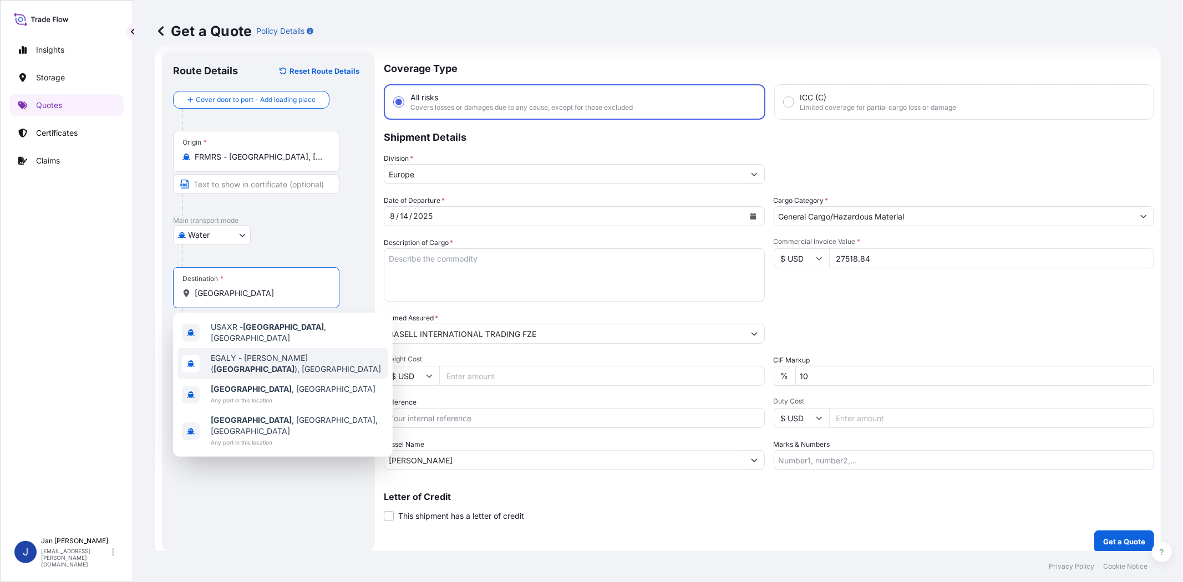
click at [290, 358] on span "[PERSON_NAME] ( [GEOGRAPHIC_DATA] ), [GEOGRAPHIC_DATA]" at bounding box center [297, 364] width 173 height 22
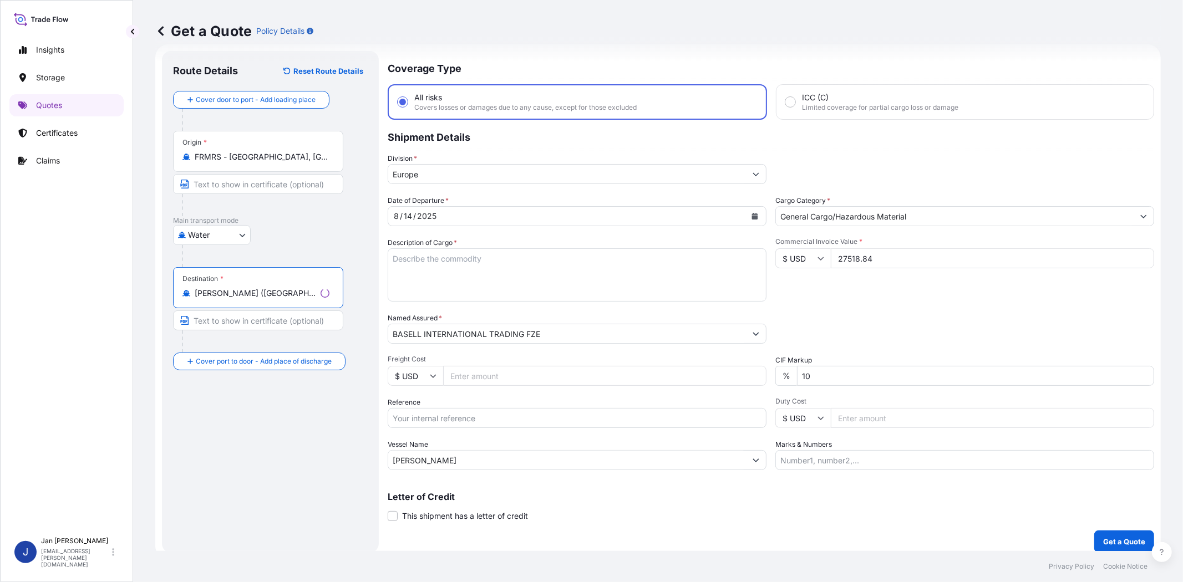
type input "[PERSON_NAME] ([GEOGRAPHIC_DATA]), [GEOGRAPHIC_DATA]"
click at [305, 407] on div "Route Details Reset Route Details Cover door to port - Add loading place Place …" at bounding box center [270, 302] width 195 height 480
paste input "1187420019 // 5013179474 5013179500 304238202"
type input "1187420019 // 5013179474 5013179500 304238202"
click at [889, 305] on div "Date of Departure * [DATE] Cargo Category * General Cargo/Hazardous Material De…" at bounding box center [769, 332] width 770 height 275
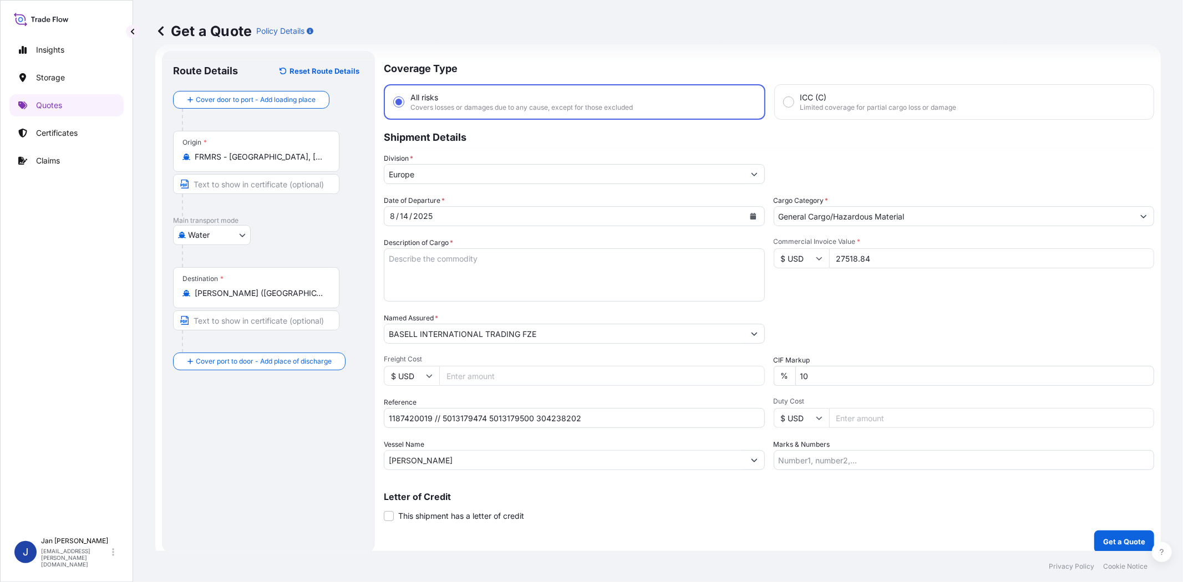
click at [465, 258] on textarea "Description of Cargo *" at bounding box center [574, 274] width 381 height 53
paste textarea "BAGS LOADED ONTO 18 PALLETS LOADED INTO 1 40' HIGH CUBE CONTAINER LUPOLEN 2420D"
click at [385, 256] on textarea "BAGS LOADED ONTO 18 PALLETS LOADED INTO 1 40' HIGH CUBE CONTAINER LUPOLEN 2420D" at bounding box center [574, 274] width 381 height 53
type textarea "990 BAGS LOADED ONTO 18 PALLETS LOADED INTO 1 40' HIGH CUBE CONTAINER LUPOLEN 2…"
click at [822, 316] on div "Packing Category Type to search a container mode Please select a primary mode o…" at bounding box center [964, 328] width 381 height 31
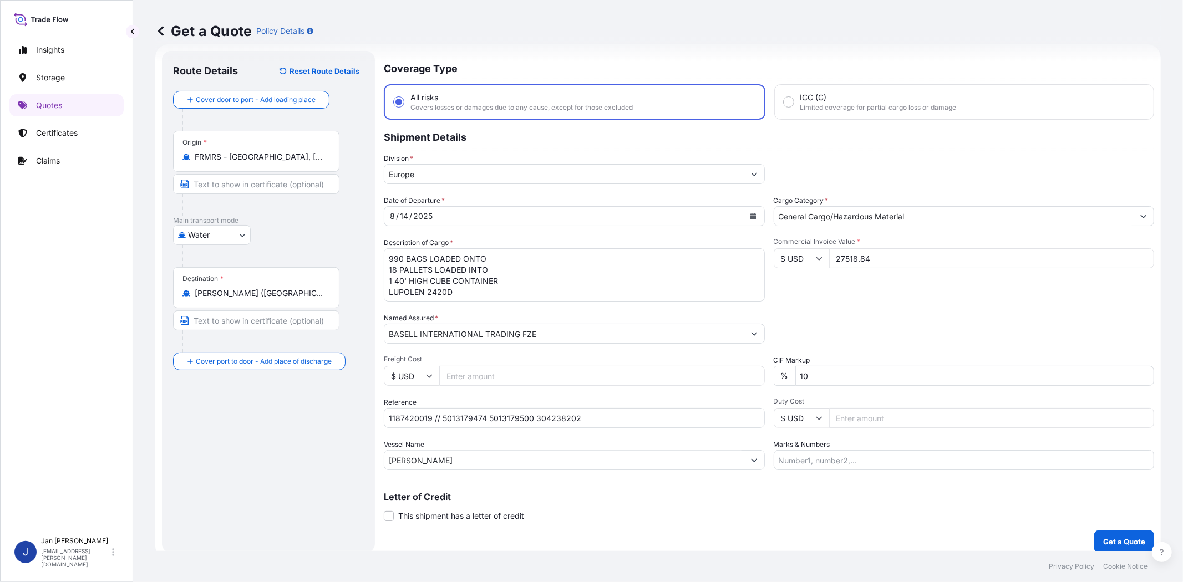
click at [947, 454] on input "Marks & Numbers" at bounding box center [964, 460] width 381 height 20
paste input "ACID: 2050853262025070391 EGYPTIAN IMPORTER TAX ID: 205085326 FOREIGN EXPORTER …"
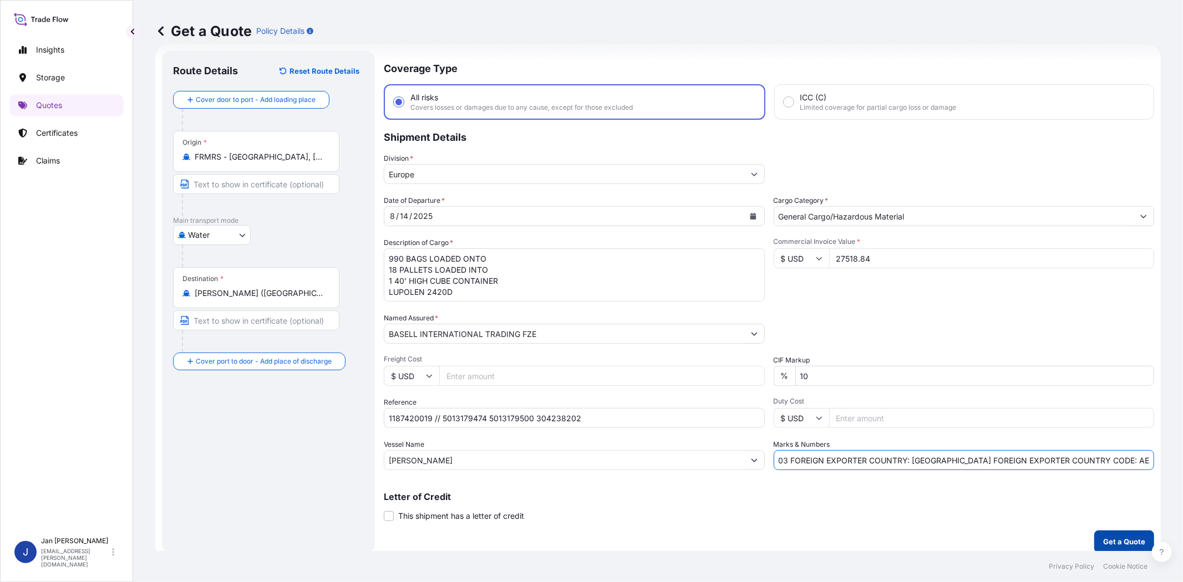
type input "ACID: 2050853262025070391 EGYPTIAN IMPORTER TAX ID: 205085326 FOREIGN EXPORTER …"
click at [1121, 539] on p "Get a Quote" at bounding box center [1124, 541] width 42 height 11
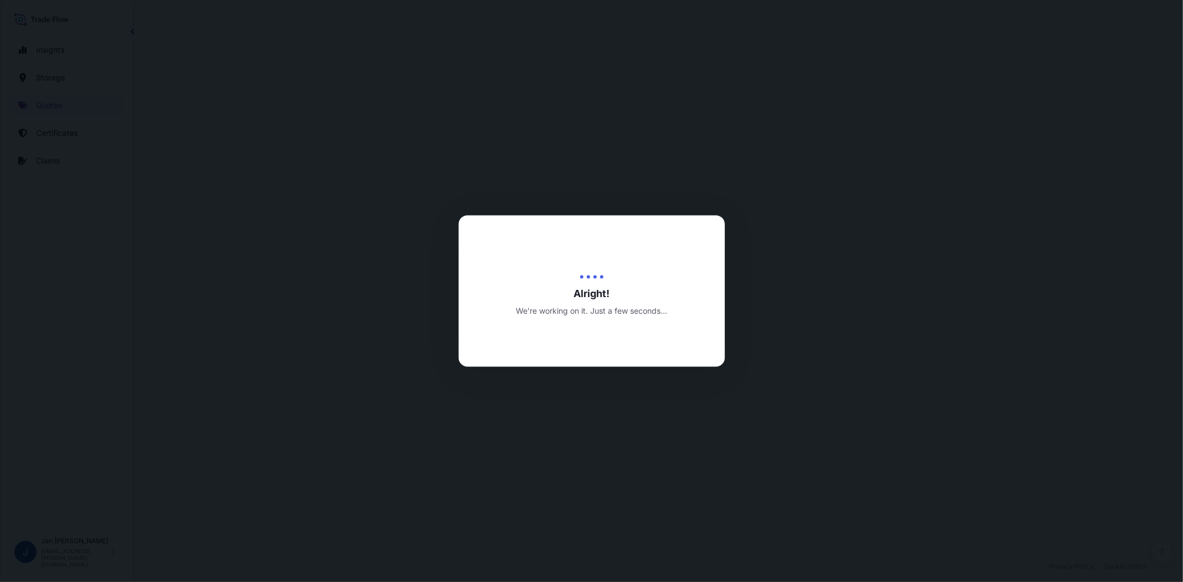
select select "Water"
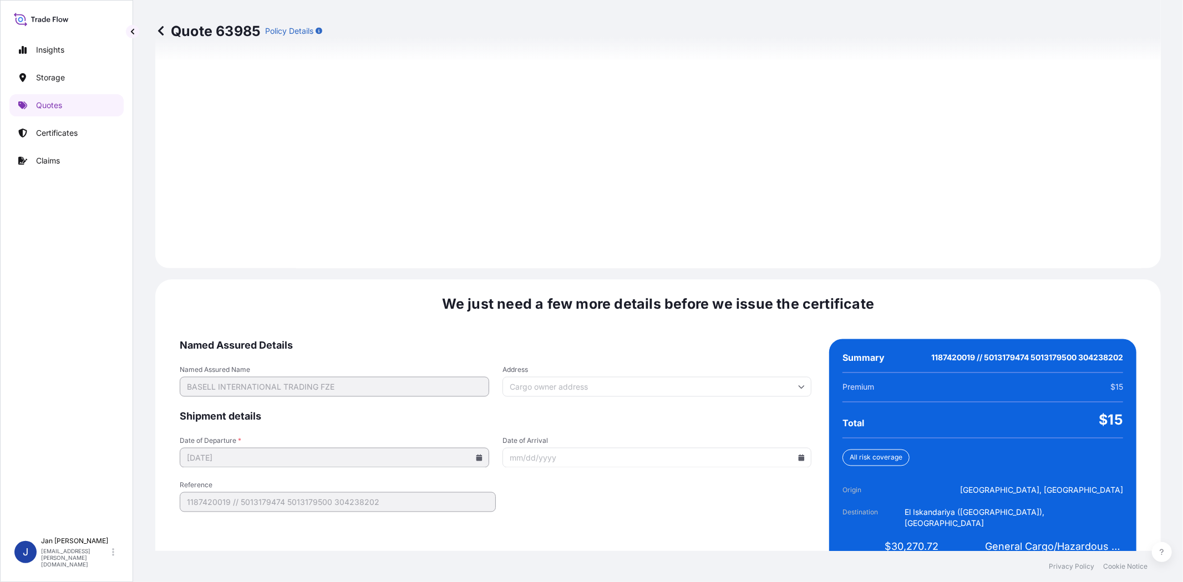
scroll to position [1473, 0]
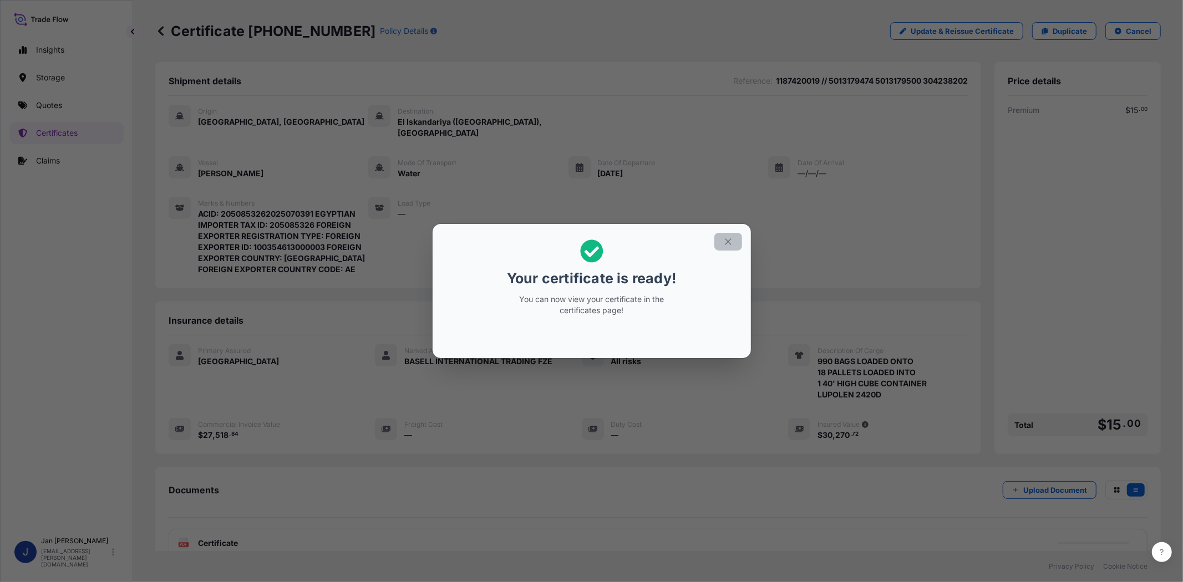
click at [725, 242] on icon "button" at bounding box center [728, 242] width 10 height 10
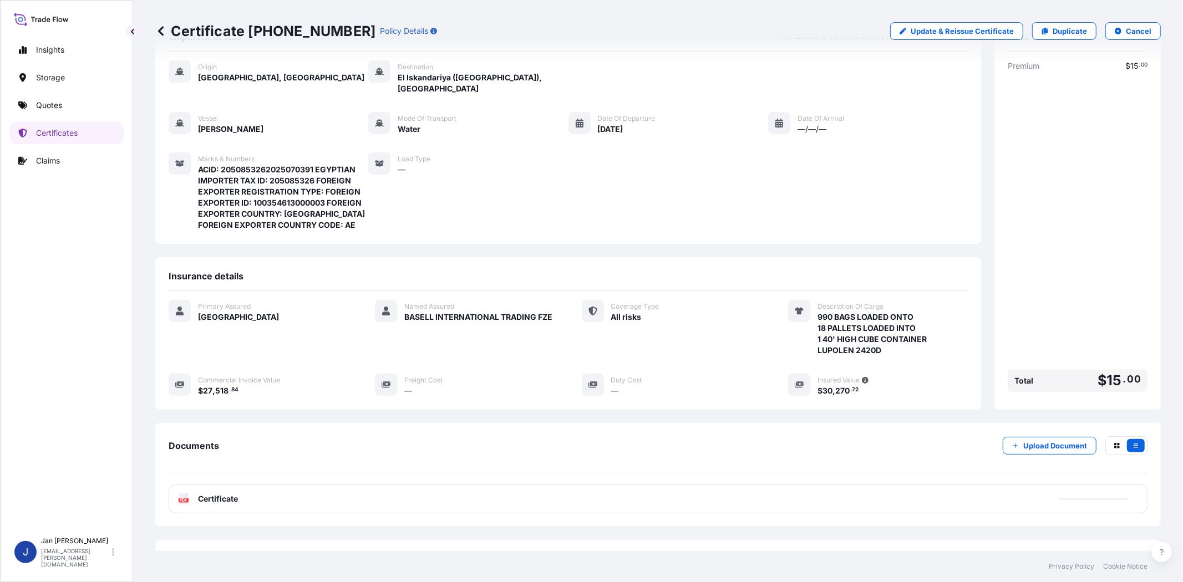
scroll to position [90, 0]
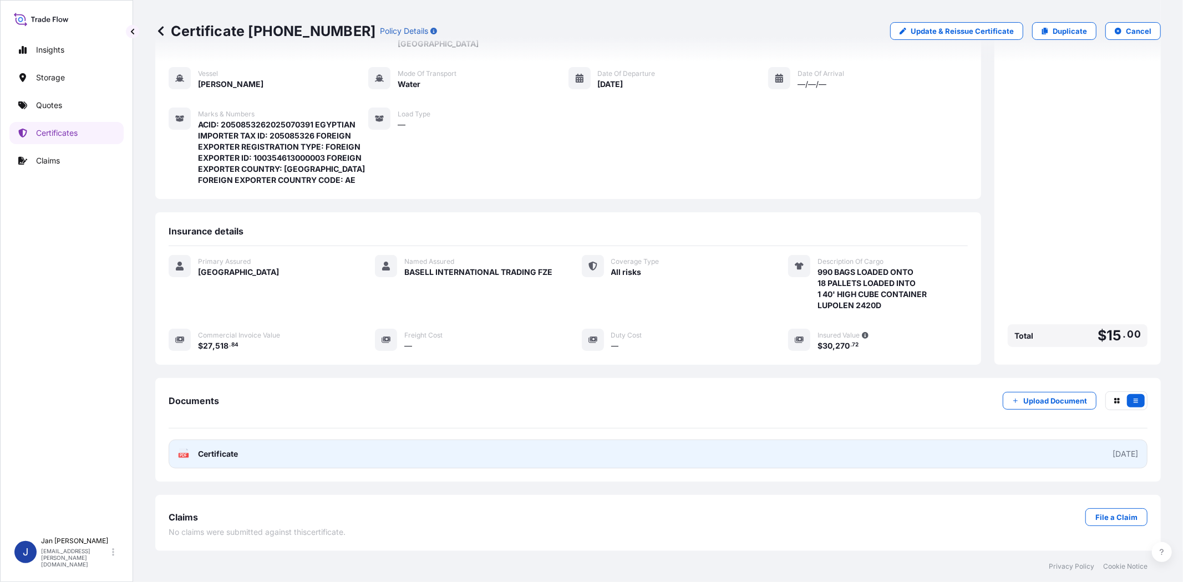
click at [179, 452] on icon "PDF" at bounding box center [183, 454] width 11 height 11
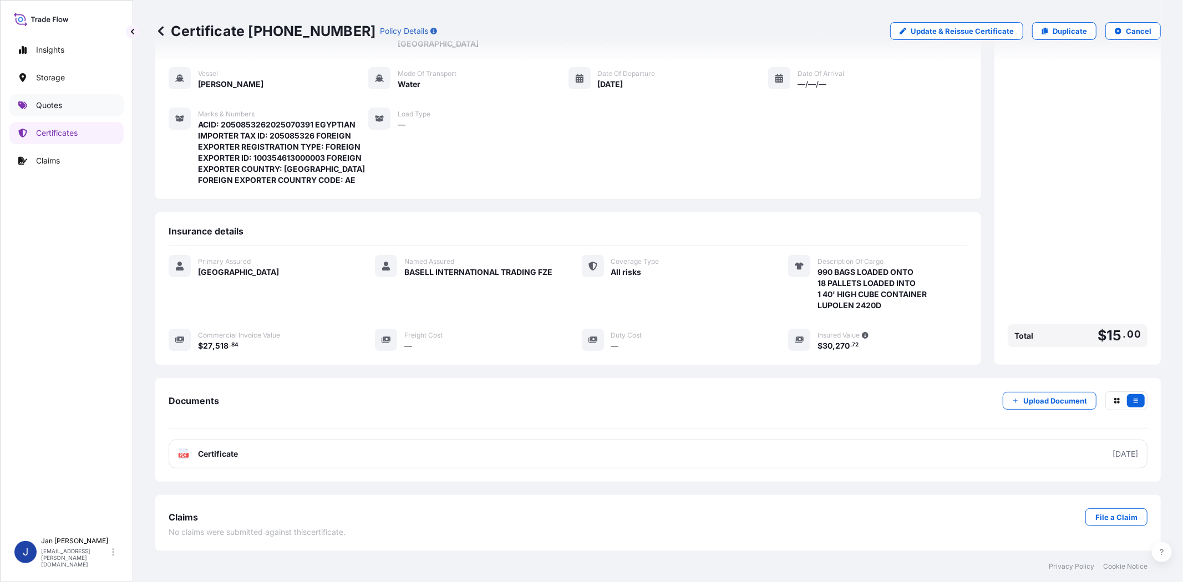
click at [105, 105] on link "Quotes" at bounding box center [66, 105] width 114 height 22
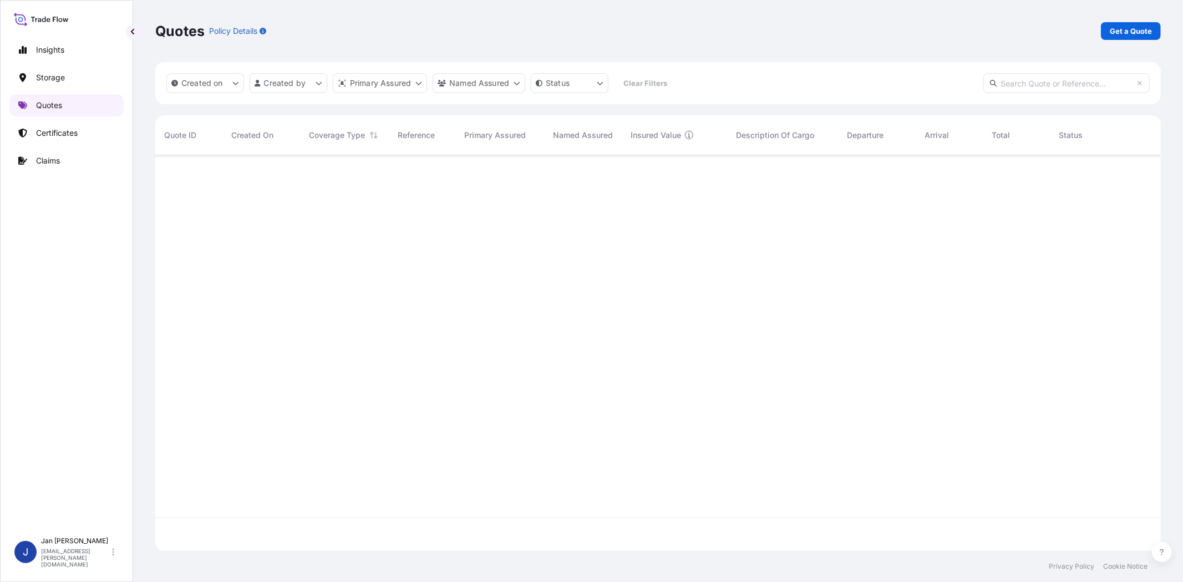
scroll to position [393, 996]
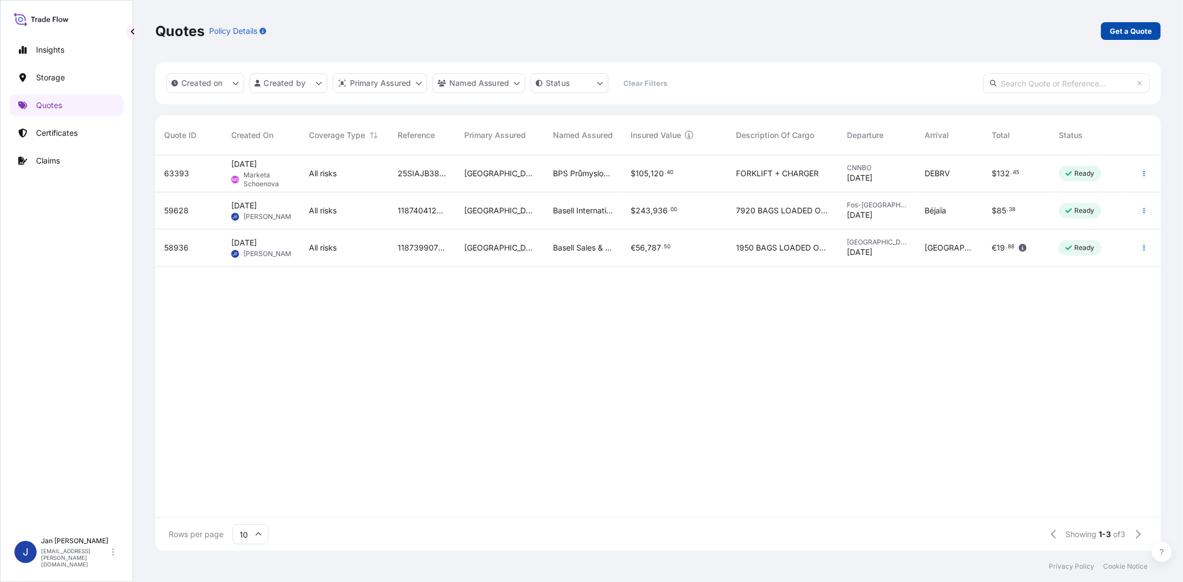
click at [1134, 34] on p "Get a Quote" at bounding box center [1131, 31] width 42 height 11
select select "Water"
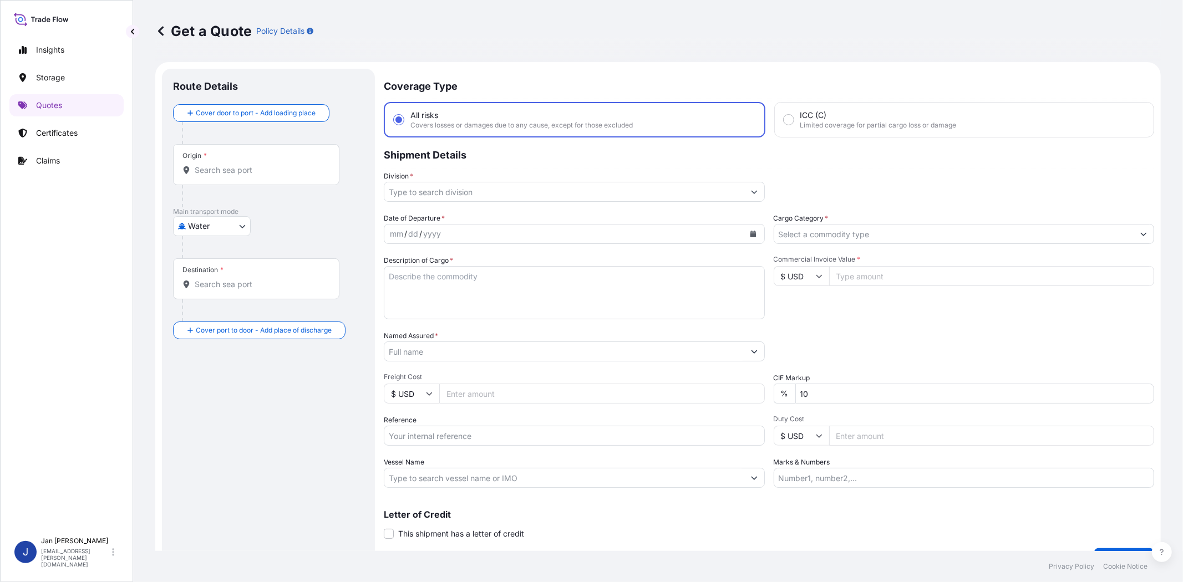
scroll to position [18, 0]
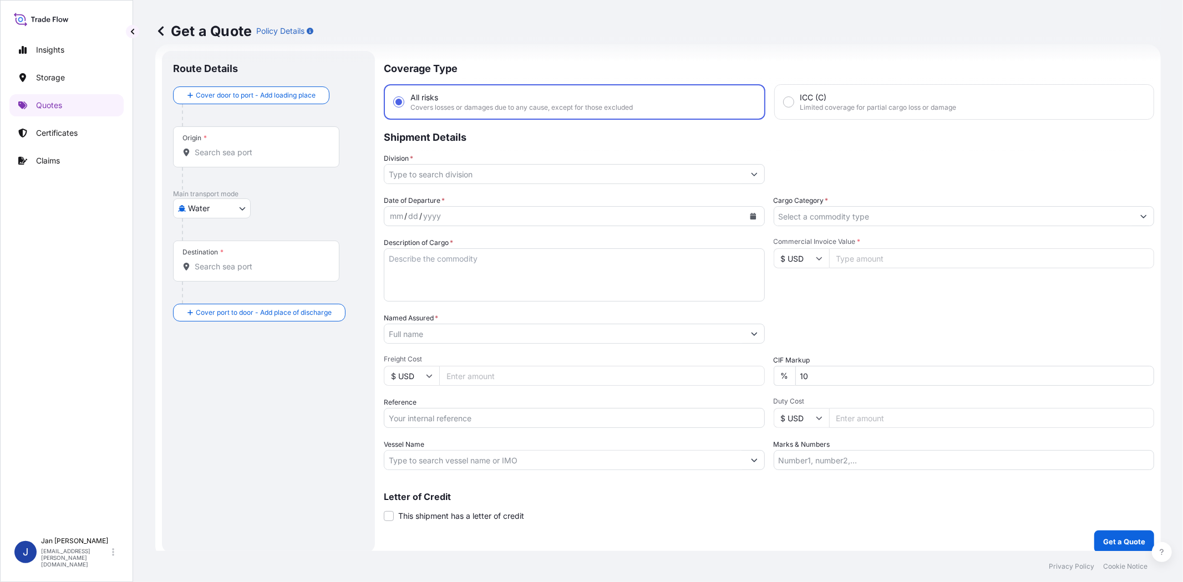
click at [839, 262] on input "Commercial Invoice Value *" at bounding box center [992, 258] width 326 height 20
paste input "147142.64"
type input "147142.64"
click at [795, 250] on input "$ USD" at bounding box center [801, 258] width 55 height 20
click at [797, 288] on div "€ EUR" at bounding box center [796, 287] width 47 height 21
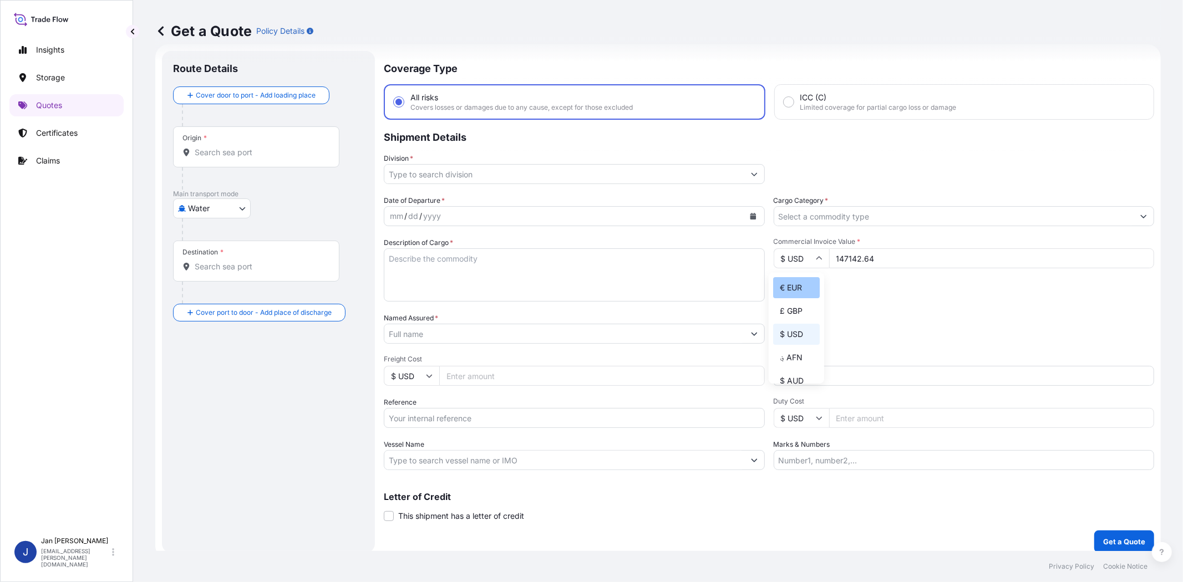
type input "€ EUR"
click at [900, 301] on div "Date of Departure * mm / dd / yyyy Cargo Category * Description of Cargo * Comm…" at bounding box center [769, 332] width 770 height 275
click at [885, 220] on input "Cargo Category *" at bounding box center [954, 216] width 360 height 20
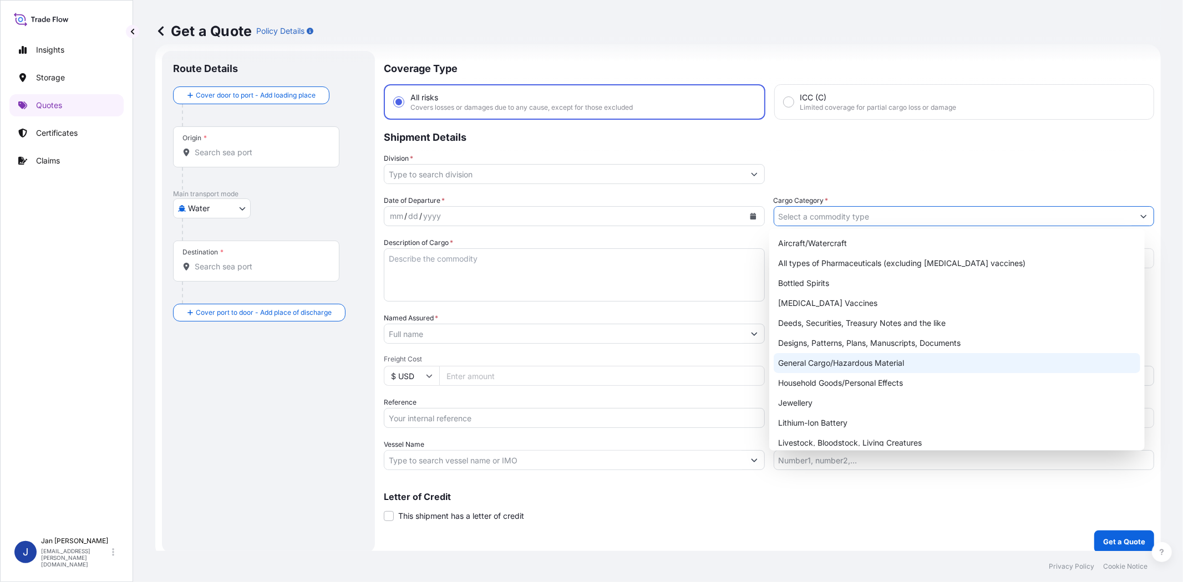
click at [867, 358] on div "General Cargo/Hazardous Material" at bounding box center [957, 363] width 366 height 20
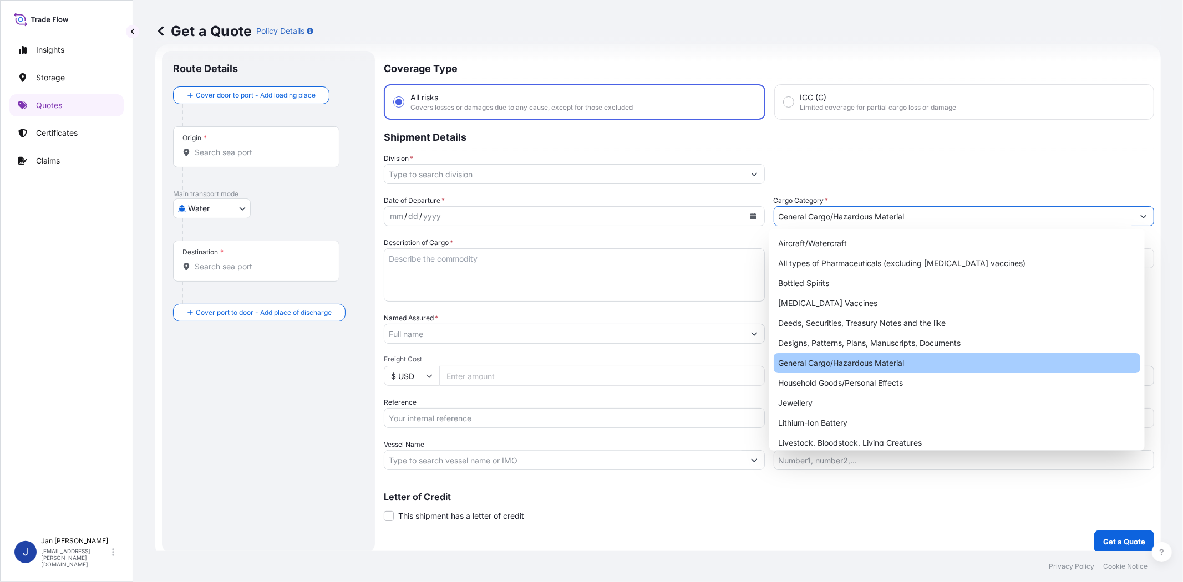
type input "General Cargo/Hazardous Material"
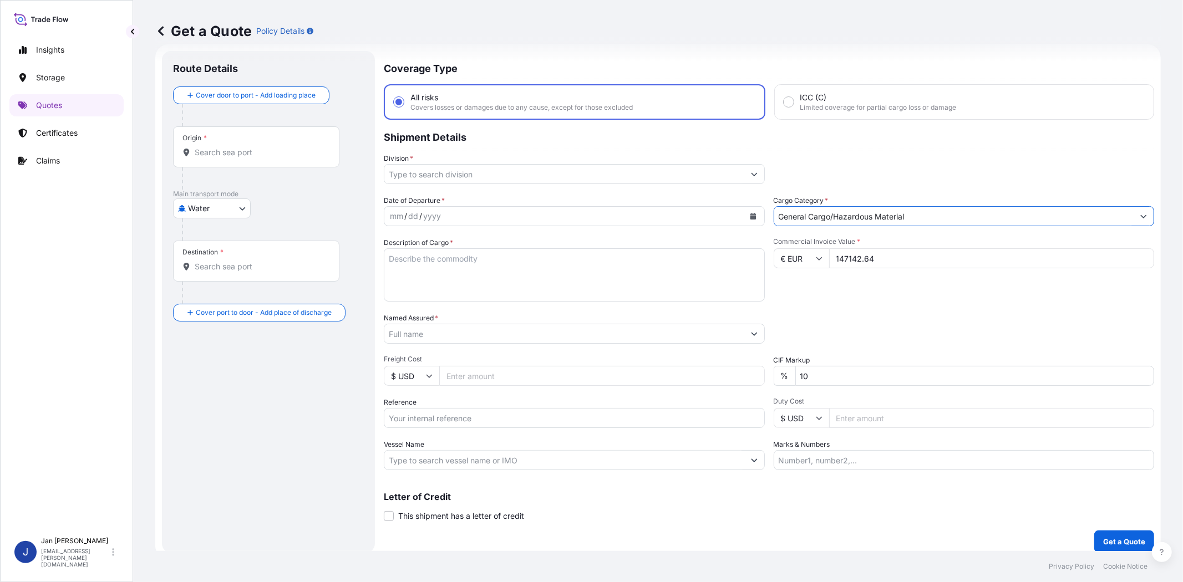
click at [866, 320] on div "Packing Category Type to search a container mode Please select a primary mode o…" at bounding box center [964, 328] width 381 height 31
drag, startPoint x: 464, startPoint y: 168, endPoint x: 463, endPoint y: 185, distance: 17.2
click at [463, 167] on input "Division *" at bounding box center [564, 174] width 360 height 20
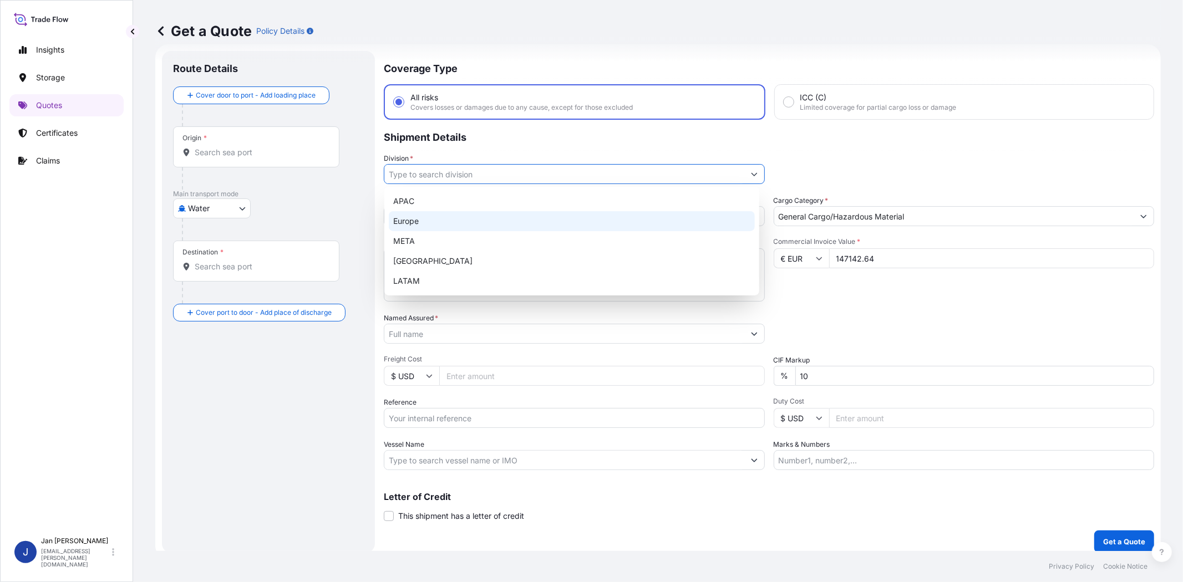
click at [461, 220] on div "Europe" at bounding box center [572, 221] width 366 height 20
type input "Europe"
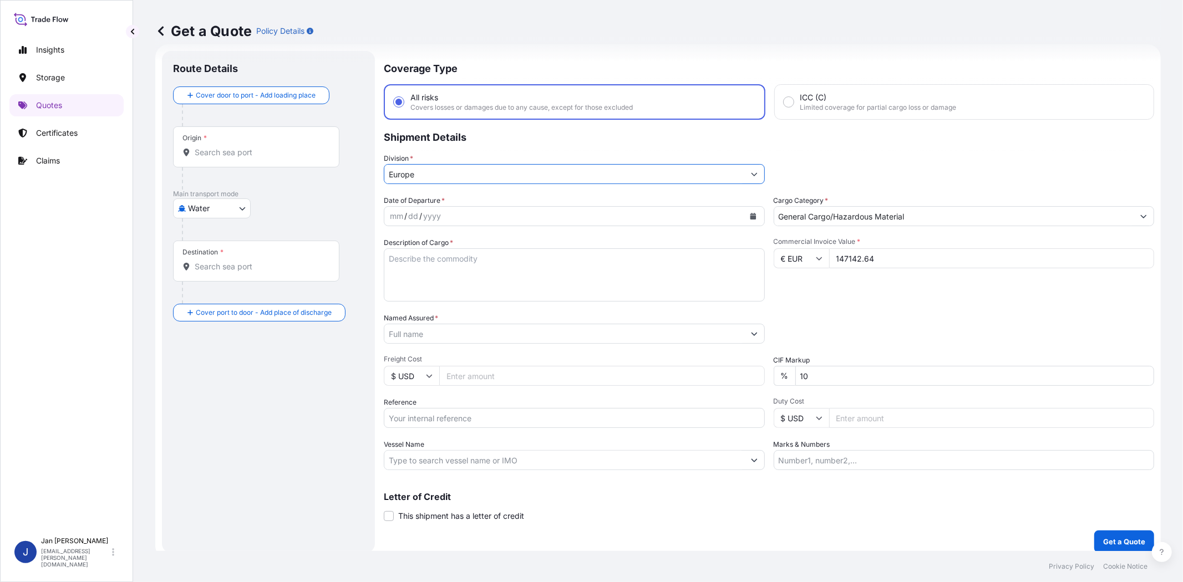
click at [468, 331] on input "Named Assured *" at bounding box center [564, 334] width 360 height 20
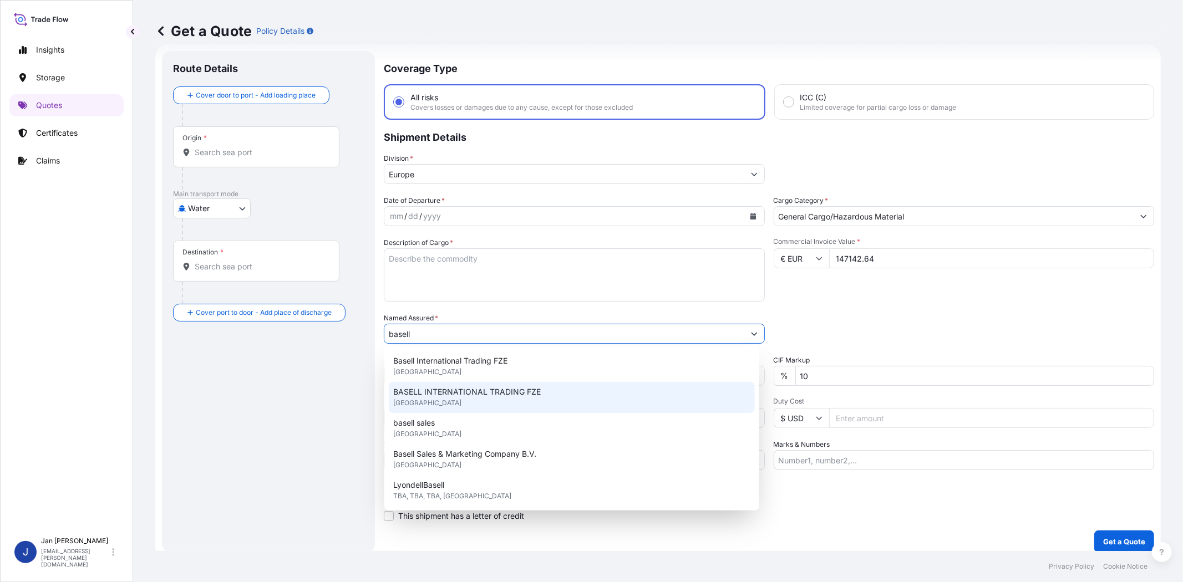
click at [467, 402] on div "BASELL INTERNATIONAL TRADING FZE [GEOGRAPHIC_DATA]" at bounding box center [572, 397] width 366 height 31
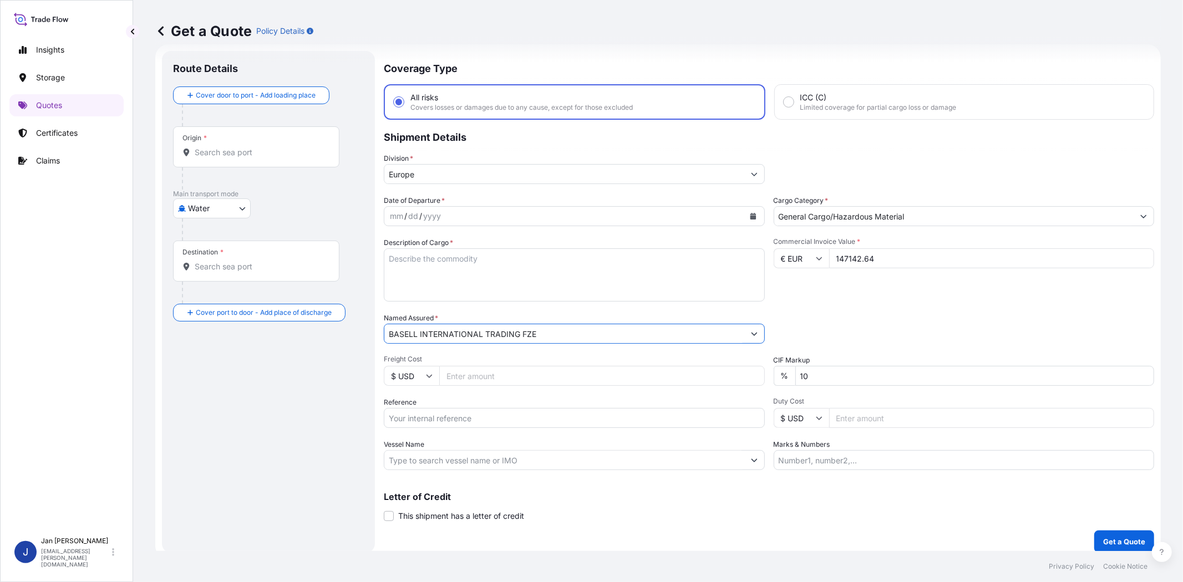
type input "BASELL INTERNATIONAL TRADING FZE"
click at [814, 331] on div "Packing Category Type to search a container mode Please select a primary mode o…" at bounding box center [964, 328] width 381 height 31
click at [750, 215] on icon "Calendar" at bounding box center [753, 216] width 6 height 7
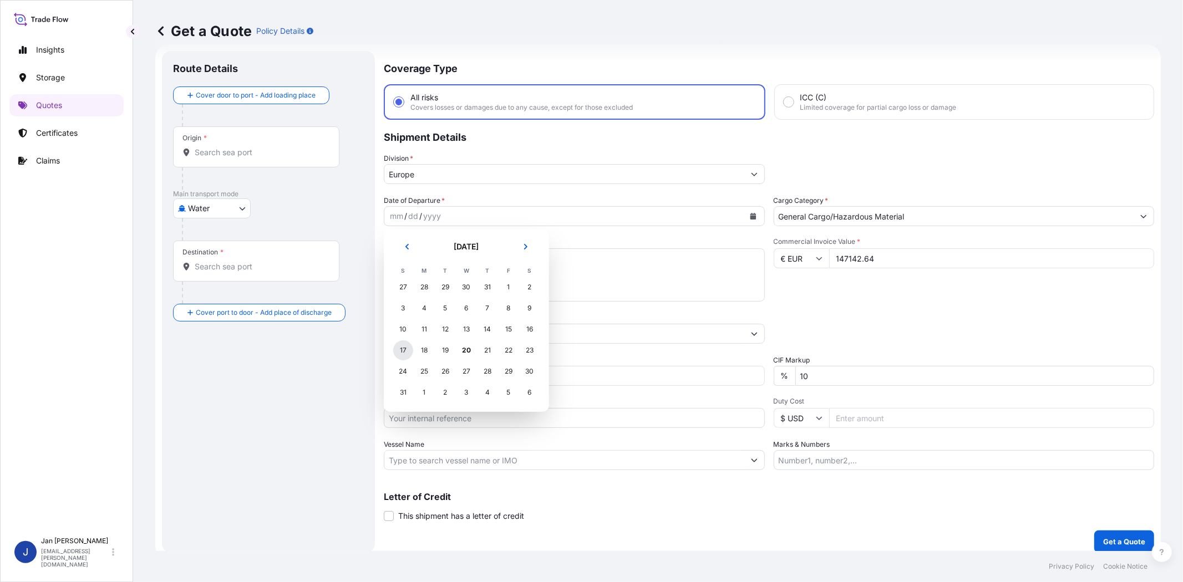
click at [407, 348] on div "17" at bounding box center [403, 351] width 20 height 20
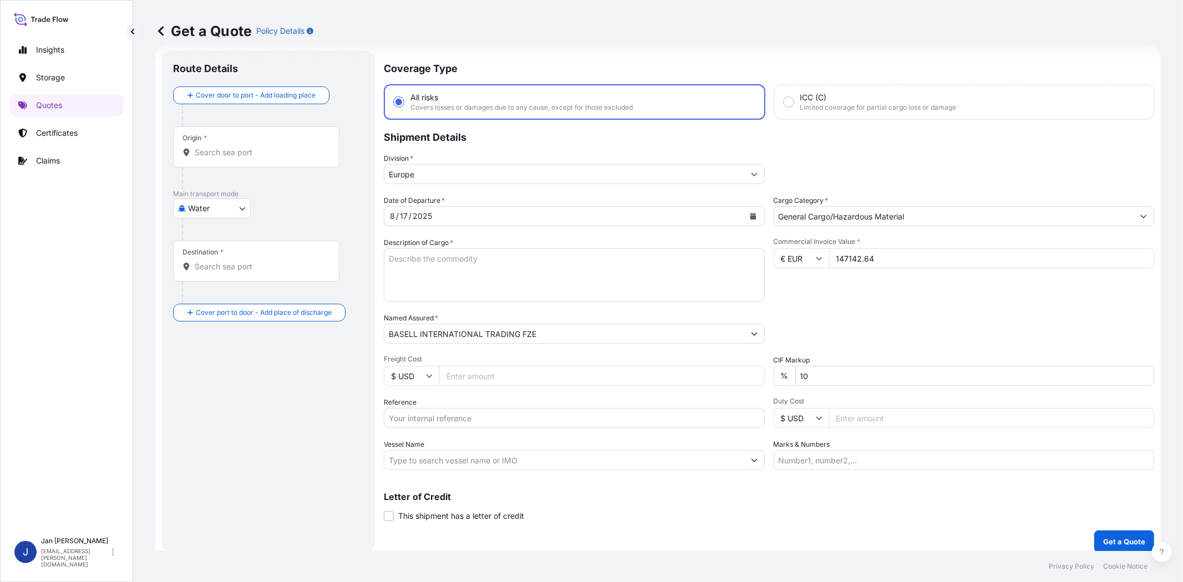
click at [849, 288] on div "Commercial Invoice Value * € EUR 147142.64" at bounding box center [964, 269] width 381 height 64
click at [495, 414] on input "Reference" at bounding box center [574, 418] width 381 height 20
paste input "1187420021 // 5013181521 5013179509 304238231"
type input "1187420021 // 5013181521 5013179509 304238231"
click at [601, 461] on input "Vessel Name" at bounding box center [564, 460] width 360 height 20
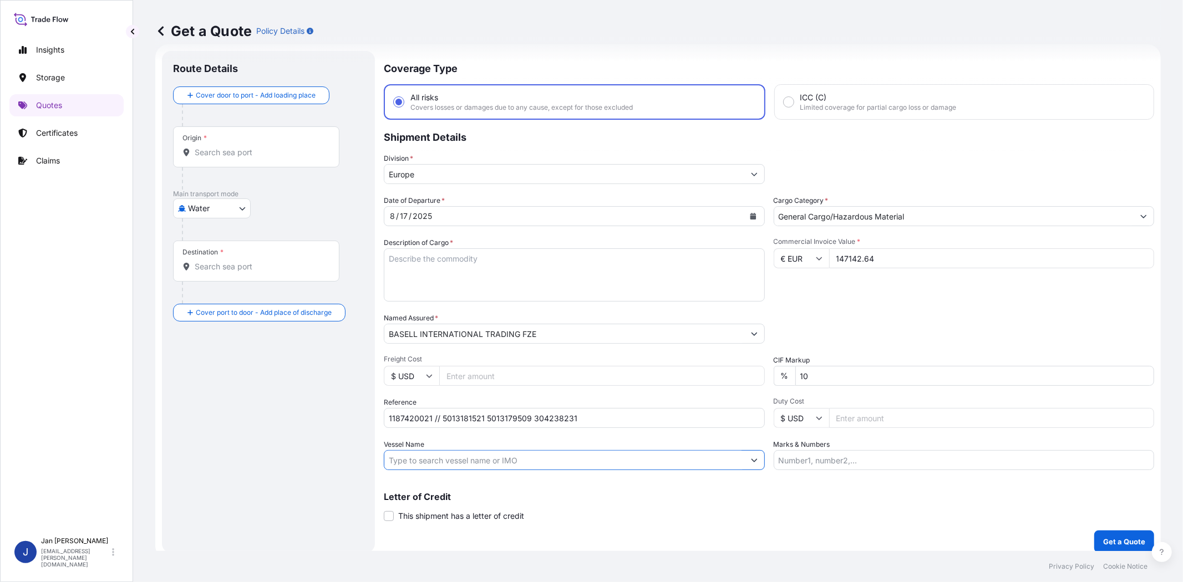
paste input "[PERSON_NAME]"
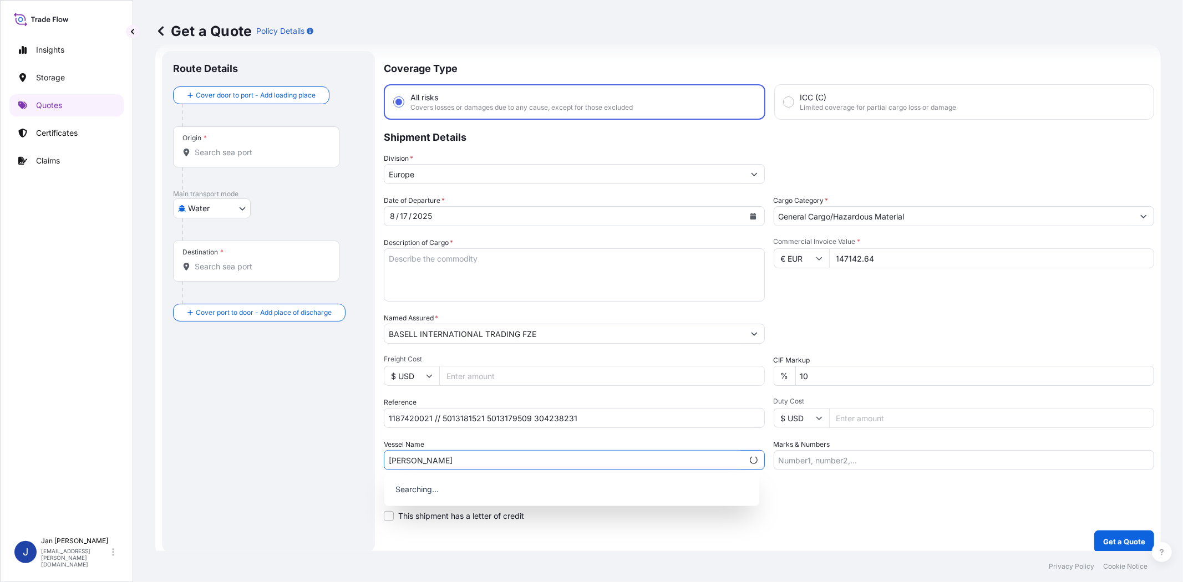
type input "[PERSON_NAME]"
click at [273, 156] on input "Origin *" at bounding box center [260, 152] width 131 height 11
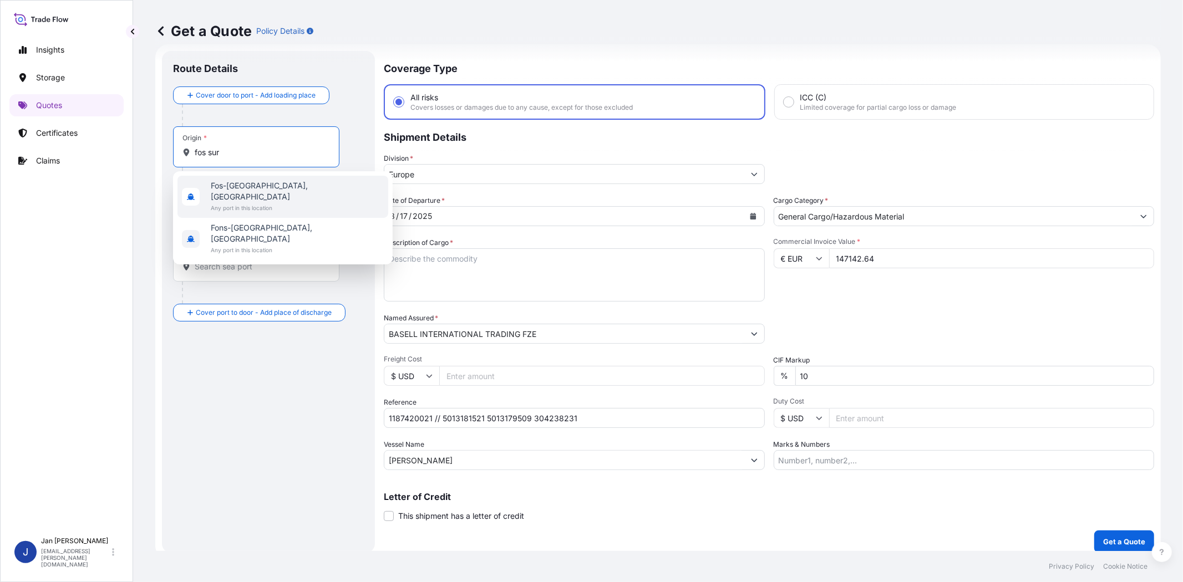
click at [258, 190] on span "Fos-[GEOGRAPHIC_DATA], [GEOGRAPHIC_DATA]" at bounding box center [297, 191] width 173 height 22
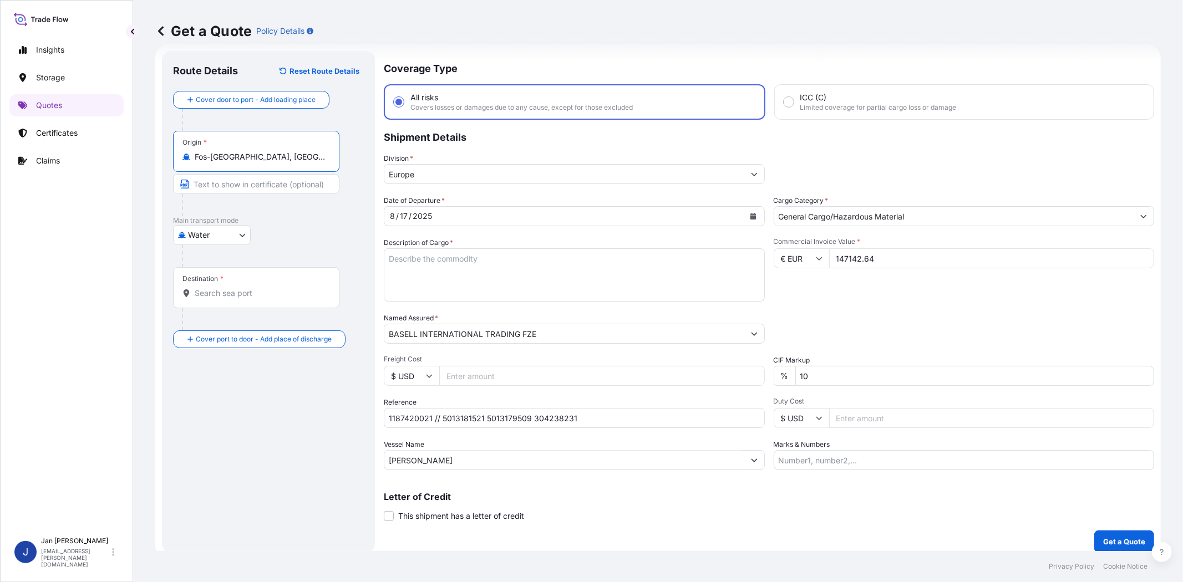
type input "Fos-[GEOGRAPHIC_DATA], [GEOGRAPHIC_DATA]"
click at [271, 295] on input "Destination *" at bounding box center [260, 293] width 131 height 11
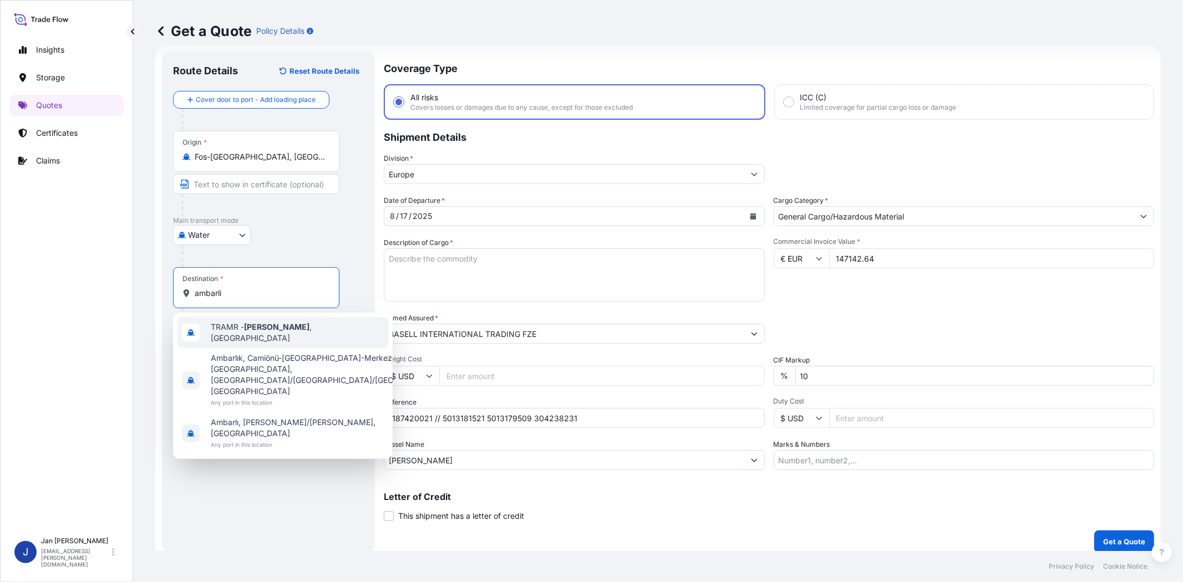
click at [280, 324] on span "TRAMR - [GEOGRAPHIC_DATA] , [GEOGRAPHIC_DATA]" at bounding box center [297, 333] width 173 height 22
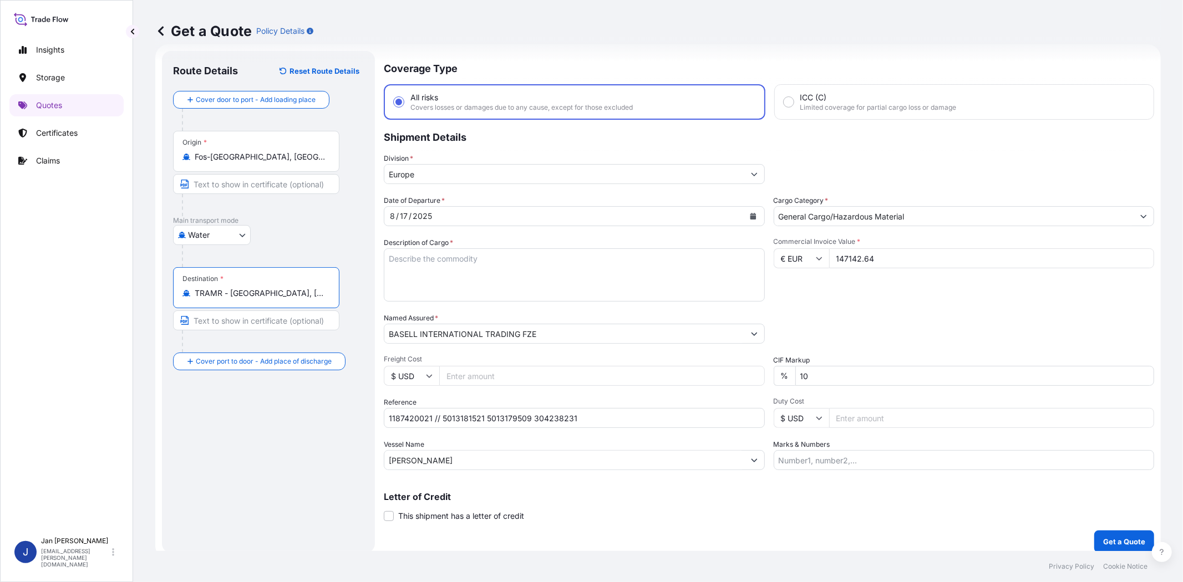
type input "TRAMR - [GEOGRAPHIC_DATA], [GEOGRAPHIC_DATA]"
click at [555, 262] on textarea "Description of Cargo *" at bounding box center [574, 274] width 381 height 53
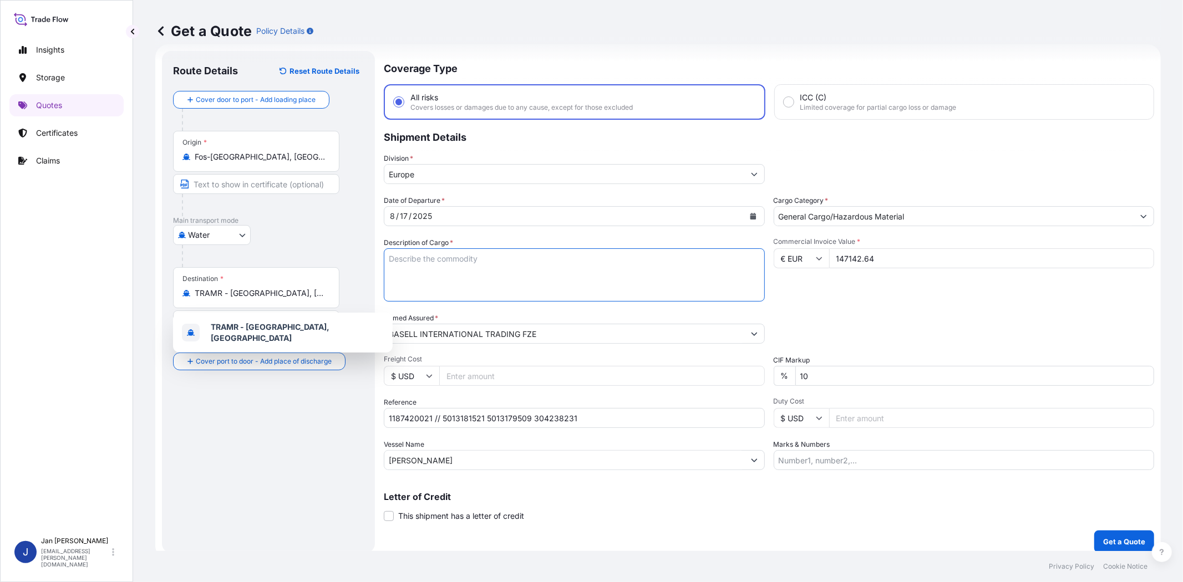
paste textarea "BAGS LOADED ONTO 108 PALLETS LOADED INTO 1 40' HIGH CUBE CONTAINER LUPOLEN 2426H"
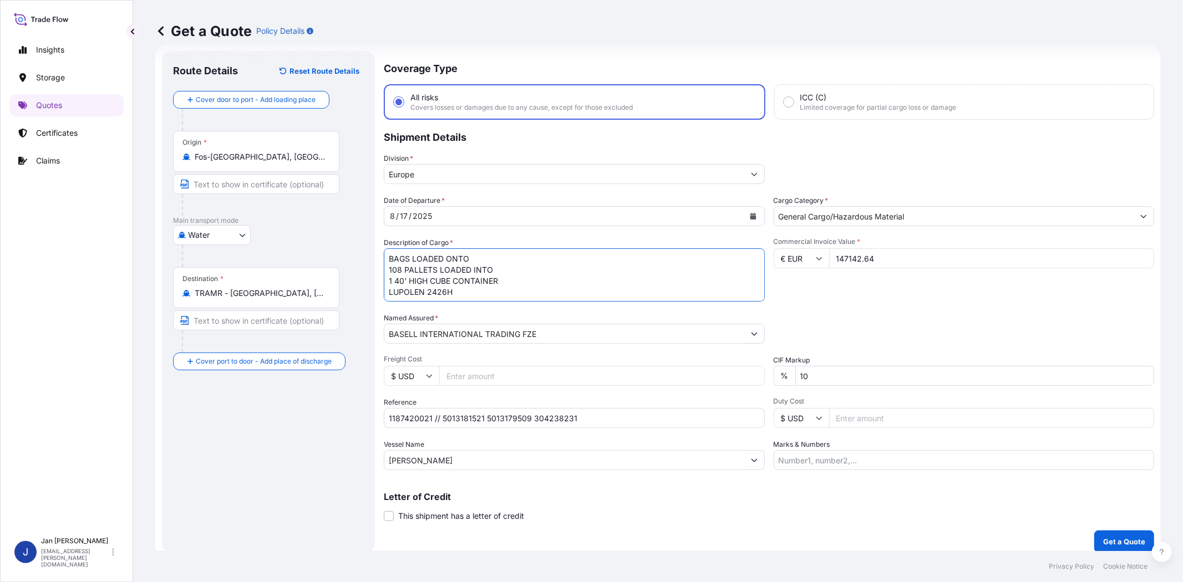
click at [386, 258] on textarea "BAGS LOADED ONTO 108 PALLETS LOADED INTO 1 40' HIGH CUBE CONTAINER LUPOLEN 2426H" at bounding box center [574, 274] width 381 height 53
type textarea "5940 BAGS LOADED ONTO 108 PALLETS LOADED INTO 1 40' HIGH CUBE CONTAINER LUPOLEN…"
click at [812, 452] on input "Marks & Numbers" at bounding box center [964, 460] width 381 height 20
paste input "SELPIN PLASTIK / [GEOGRAPHIC_DATA]"
type input "SELPIN PLASTIK / [GEOGRAPHIC_DATA]"
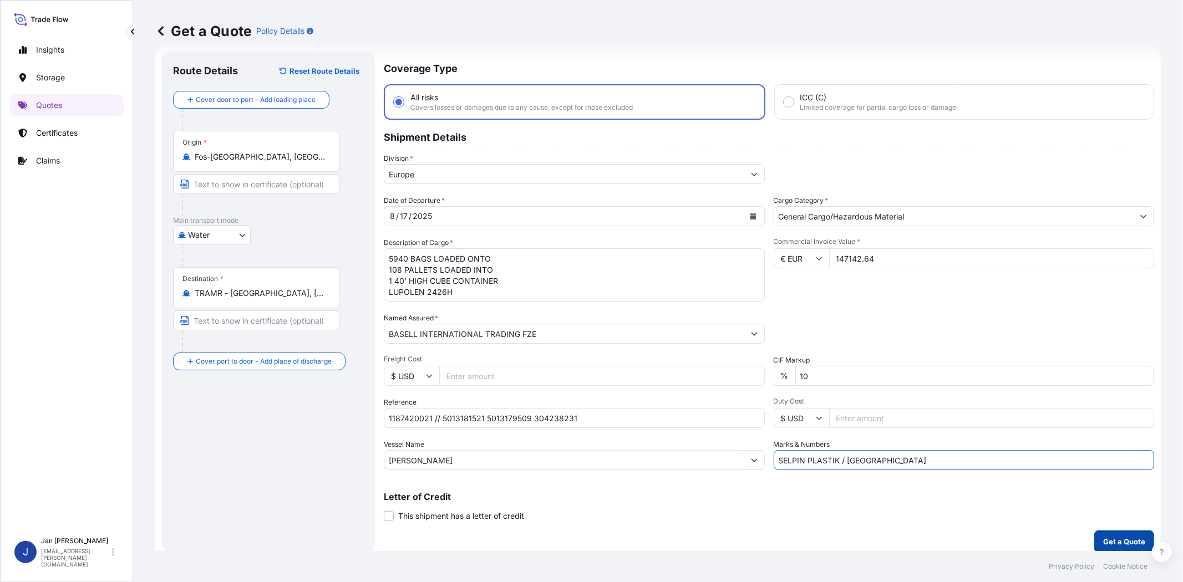
click at [1127, 536] on p "Get a Quote" at bounding box center [1124, 541] width 42 height 11
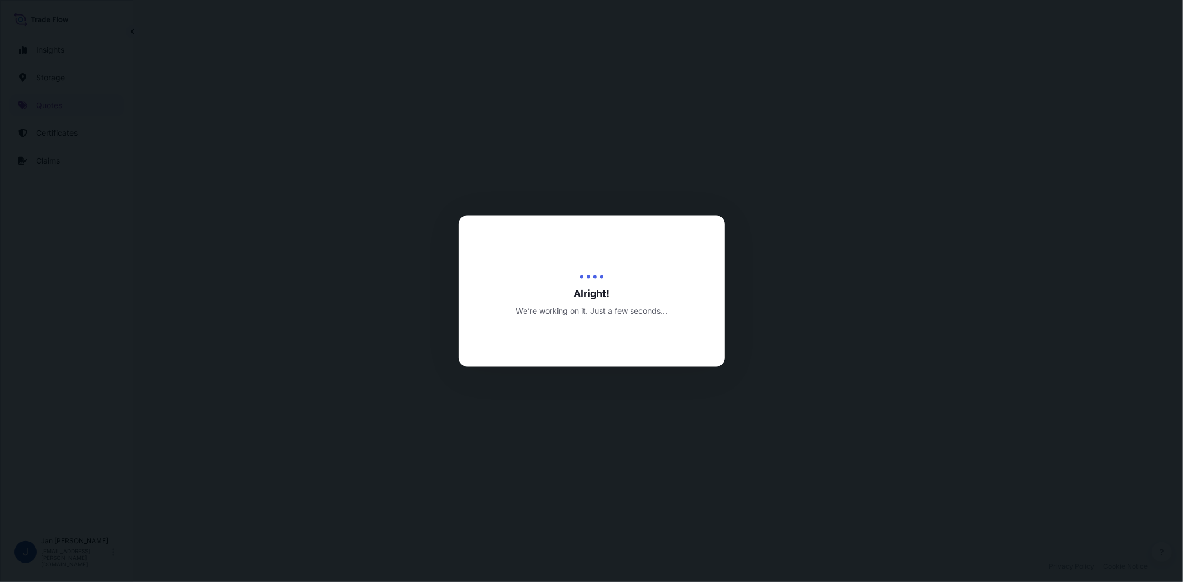
select select "Water"
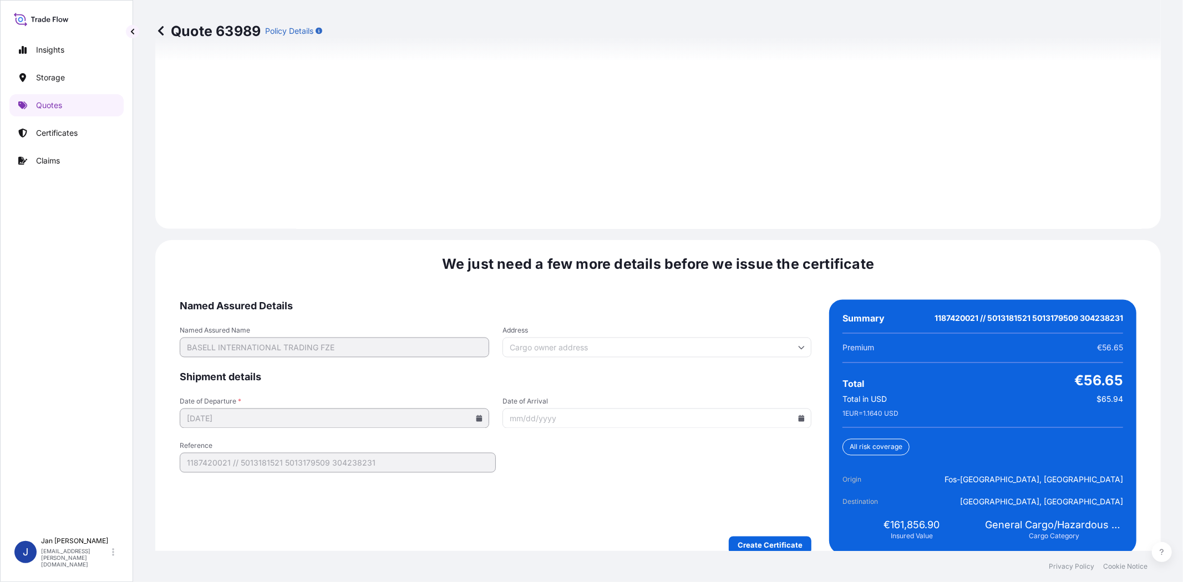
scroll to position [1531, 0]
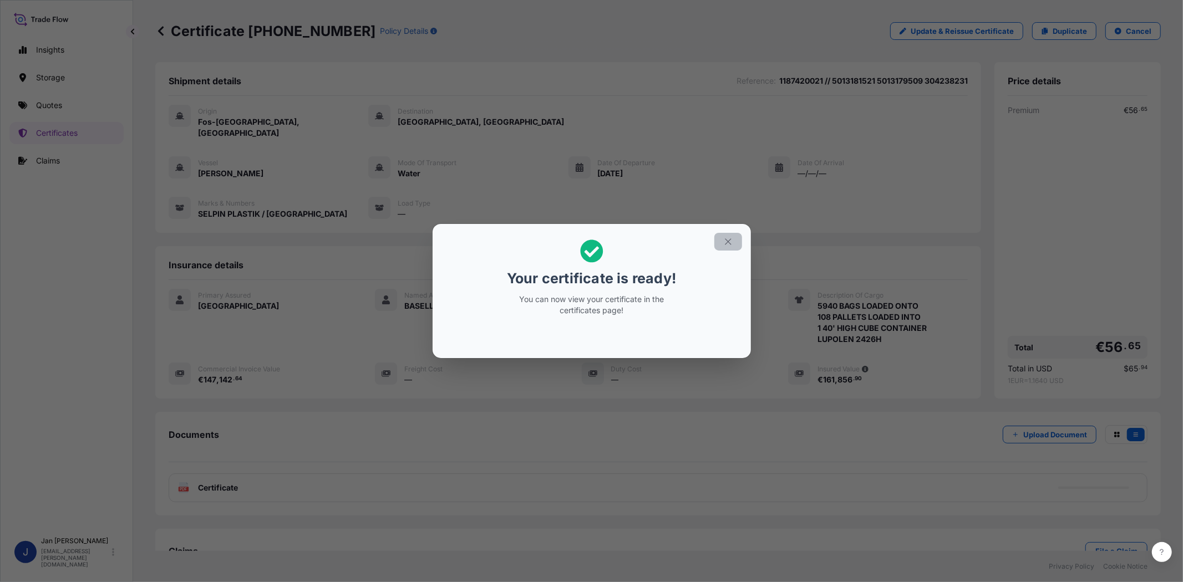
click at [727, 240] on icon "button" at bounding box center [728, 242] width 10 height 10
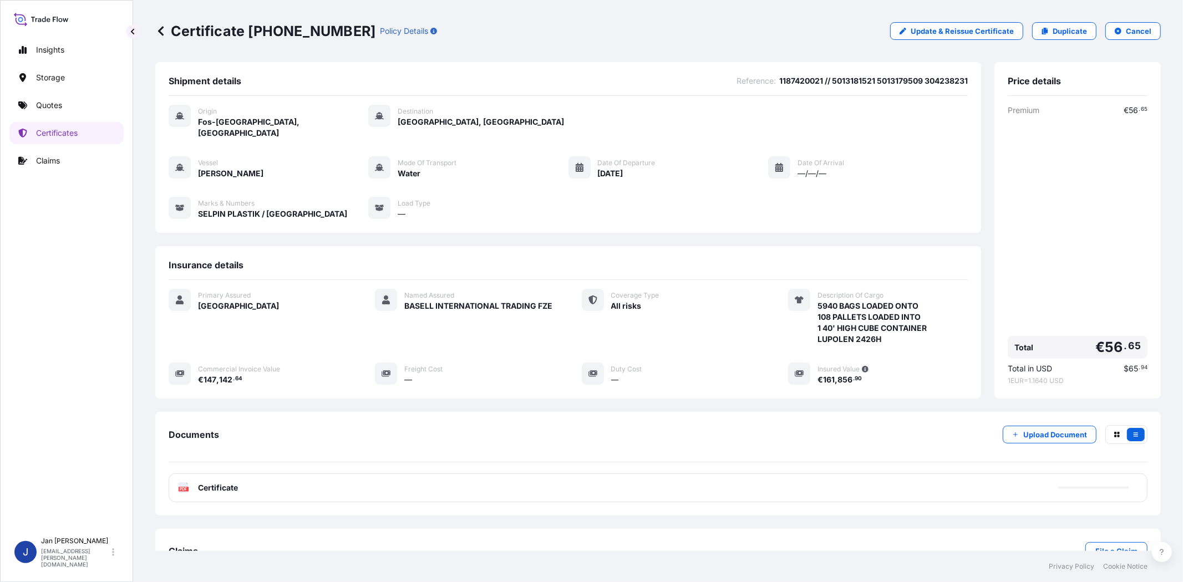
scroll to position [24, 0]
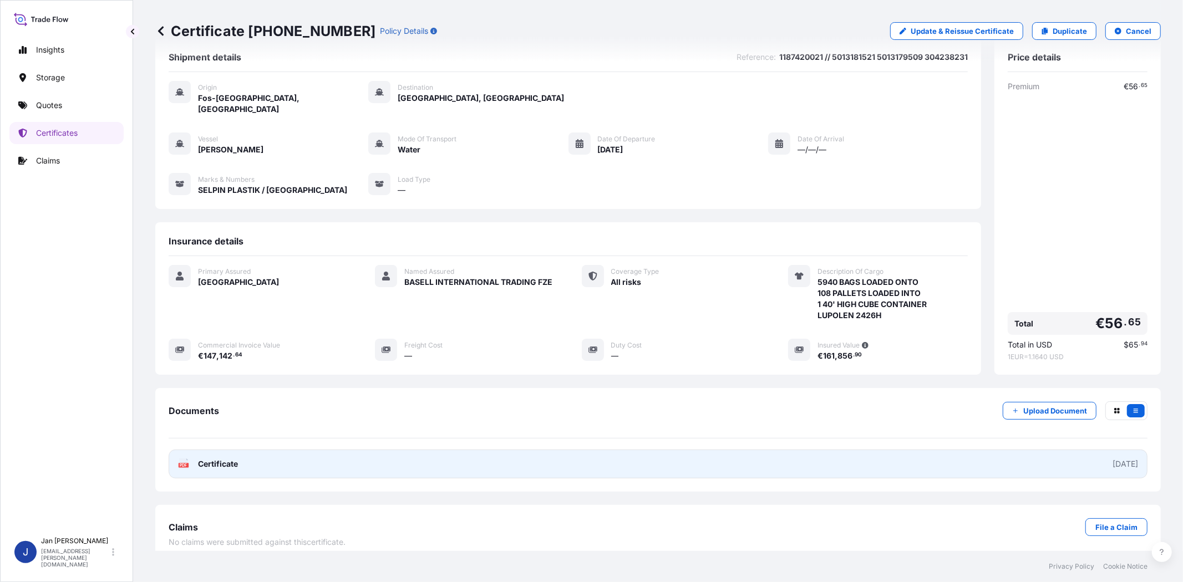
click at [178, 459] on icon "PDF" at bounding box center [183, 464] width 11 height 11
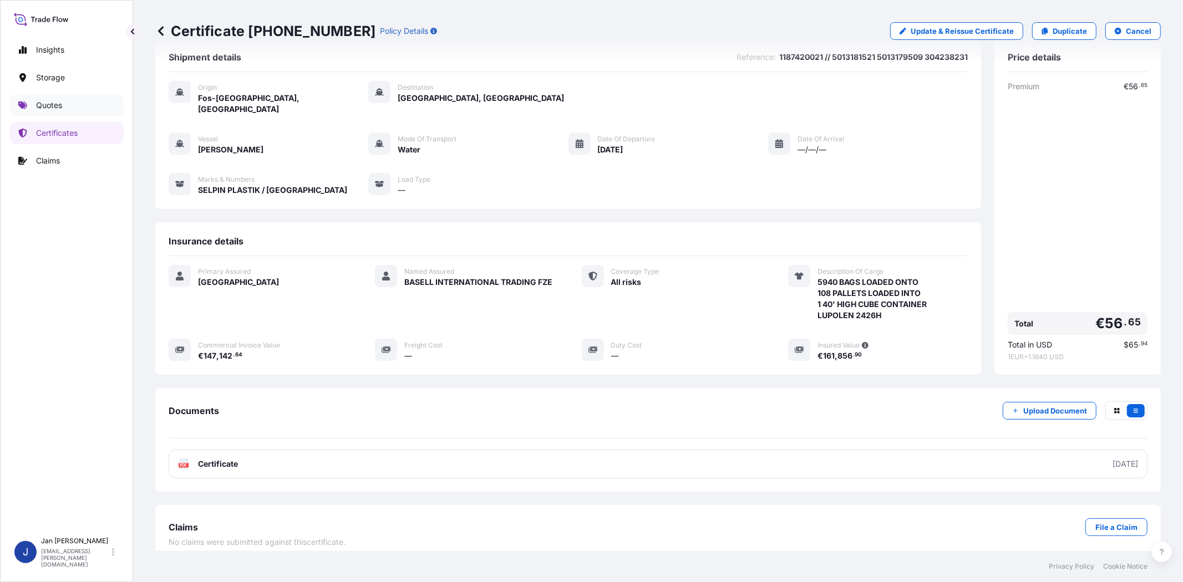
click at [48, 111] on link "Quotes" at bounding box center [66, 105] width 114 height 22
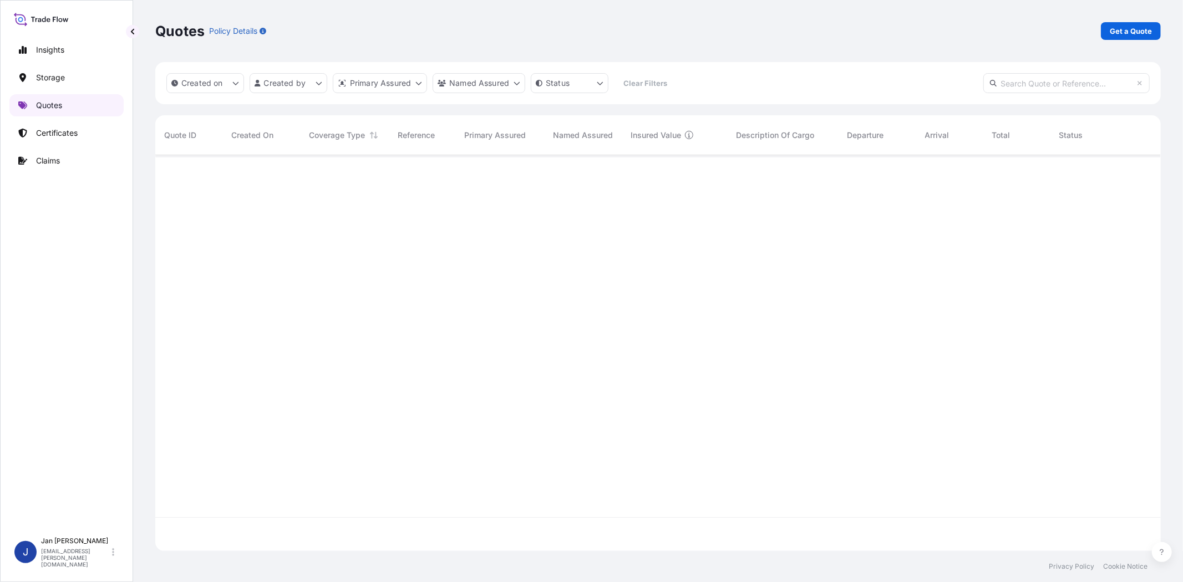
scroll to position [393, 996]
